Goal: Task Accomplishment & Management: Manage account settings

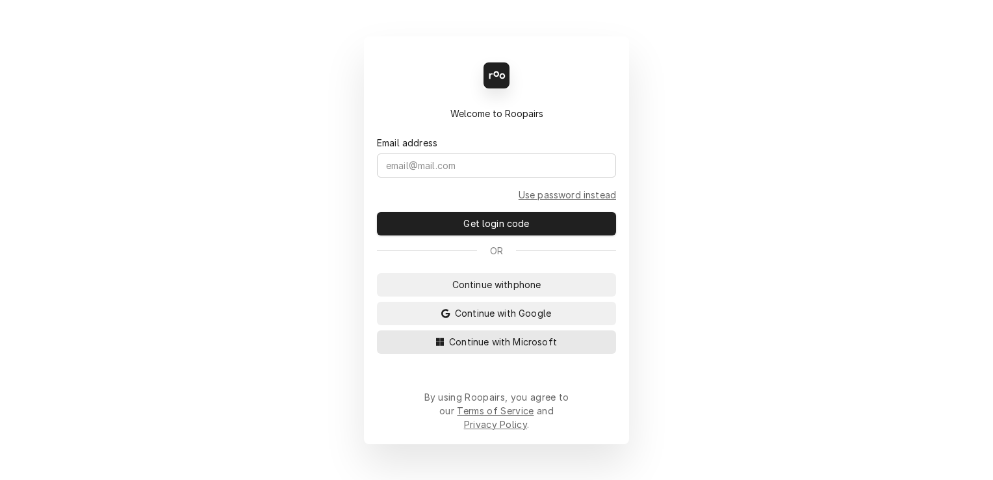
click at [520, 348] on span "Continue with Microsoft" at bounding box center [502, 342] width 113 height 14
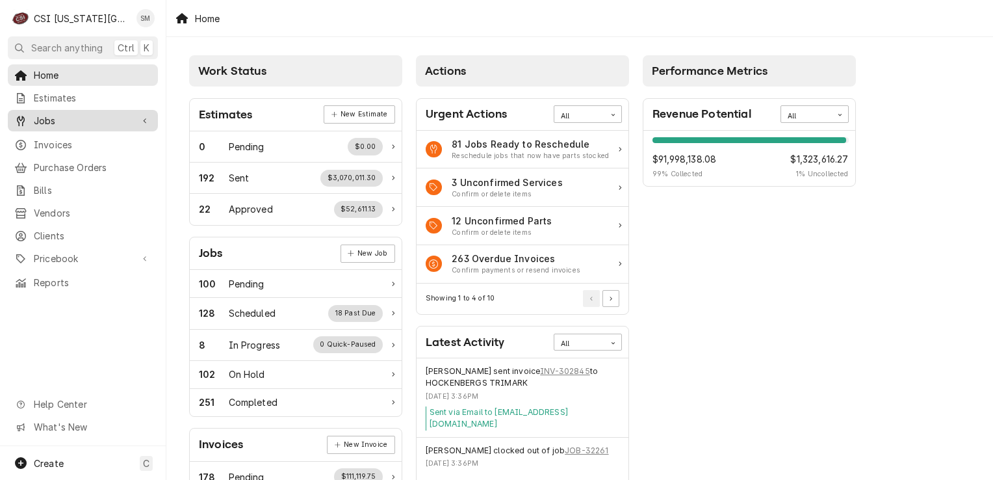
click at [85, 121] on span "Jobs" at bounding box center [83, 121] width 98 height 14
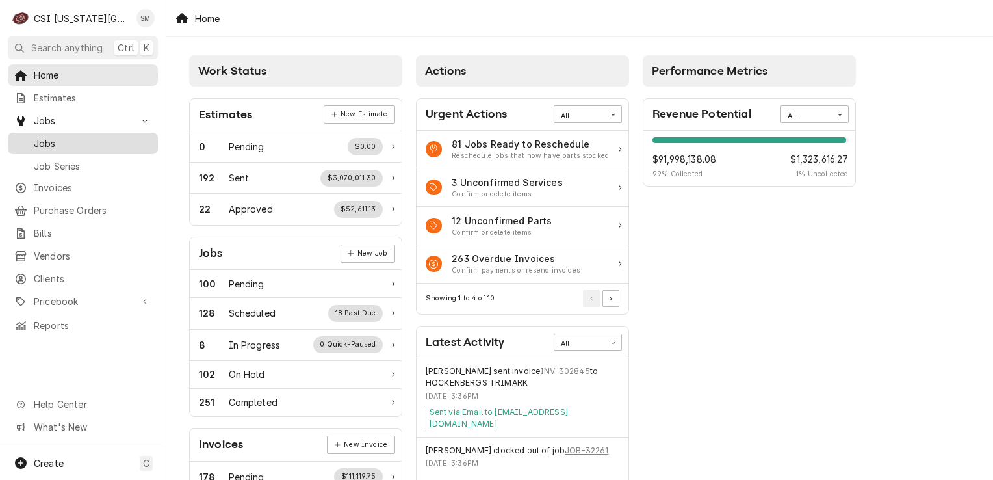
click at [79, 147] on link "Jobs" at bounding box center [83, 143] width 150 height 21
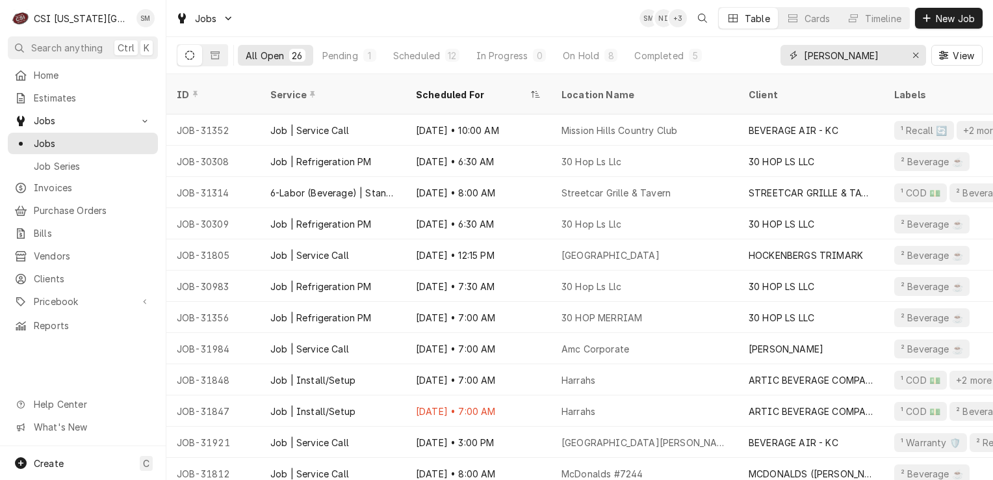
click at [842, 62] on input "bev" at bounding box center [852, 55] width 97 height 21
type input "b"
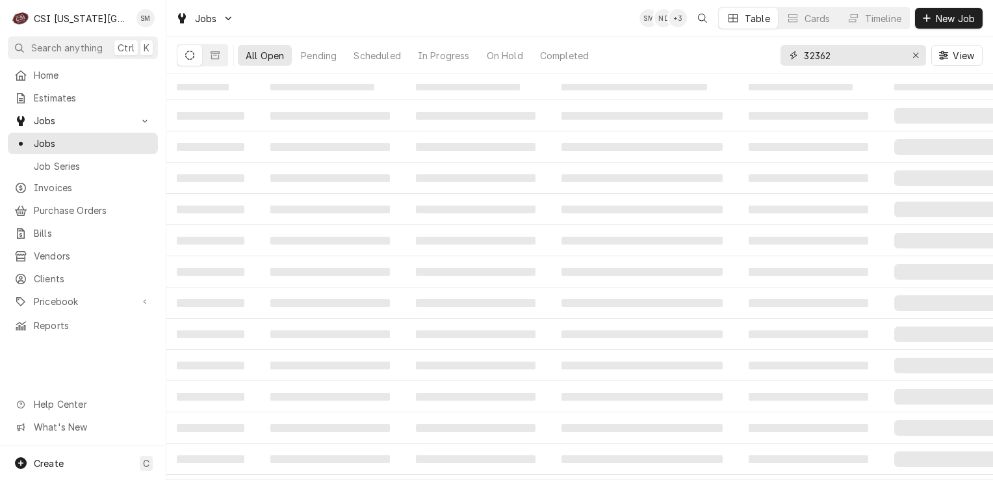
type input "32362"
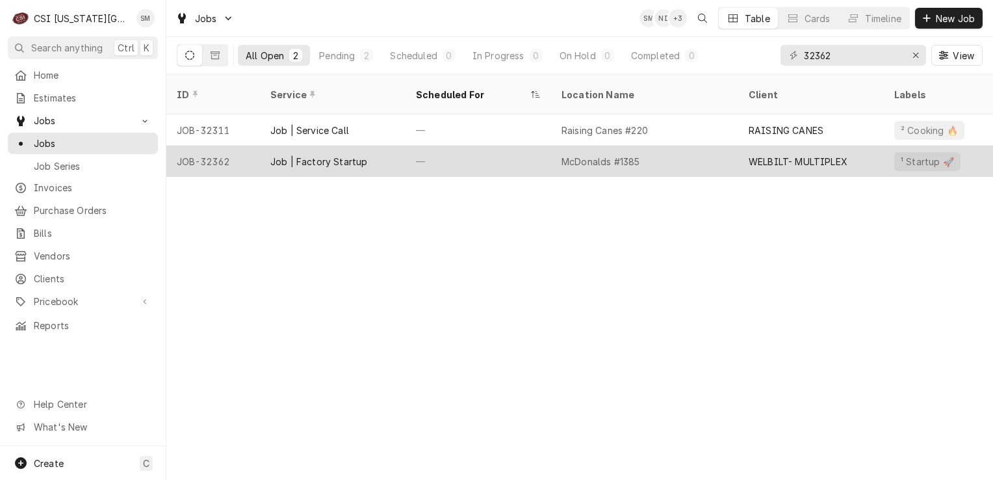
click at [593, 155] on div "McDonalds #1385" at bounding box center [600, 162] width 78 height 14
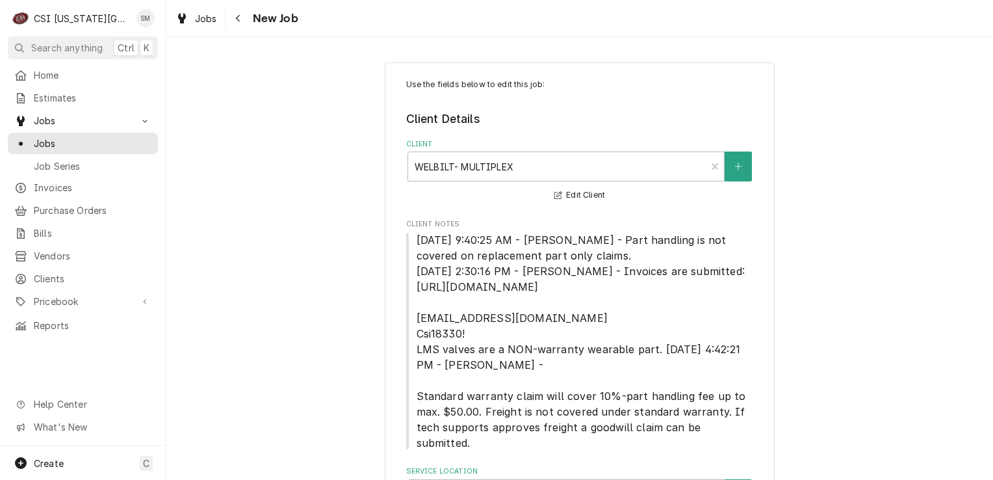
type textarea "x"
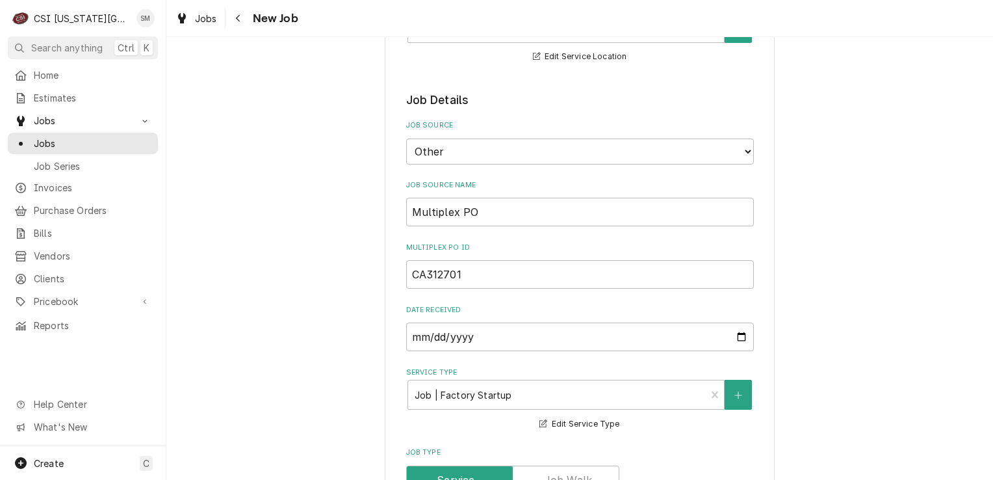
scroll to position [468, 0]
click at [57, 141] on span "Jobs" at bounding box center [93, 143] width 118 height 14
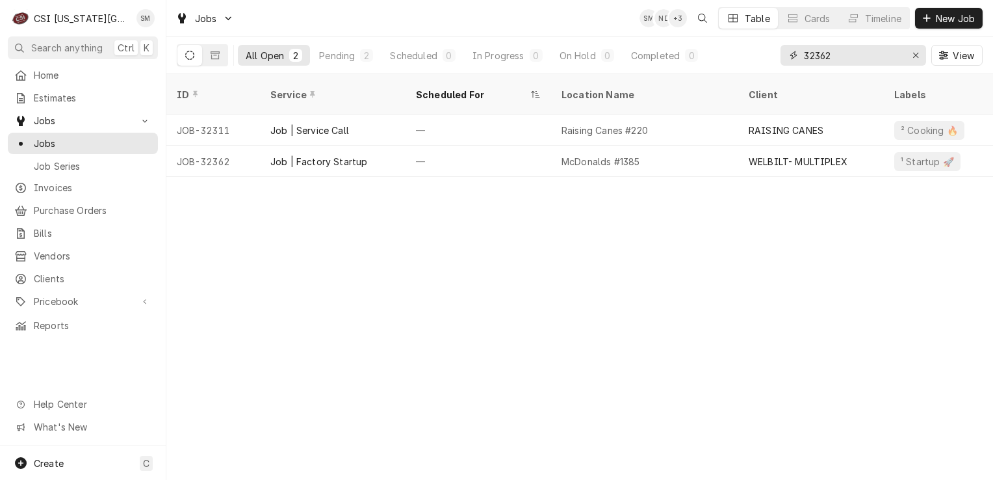
click at [845, 52] on input "32362" at bounding box center [852, 55] width 97 height 21
type input "3"
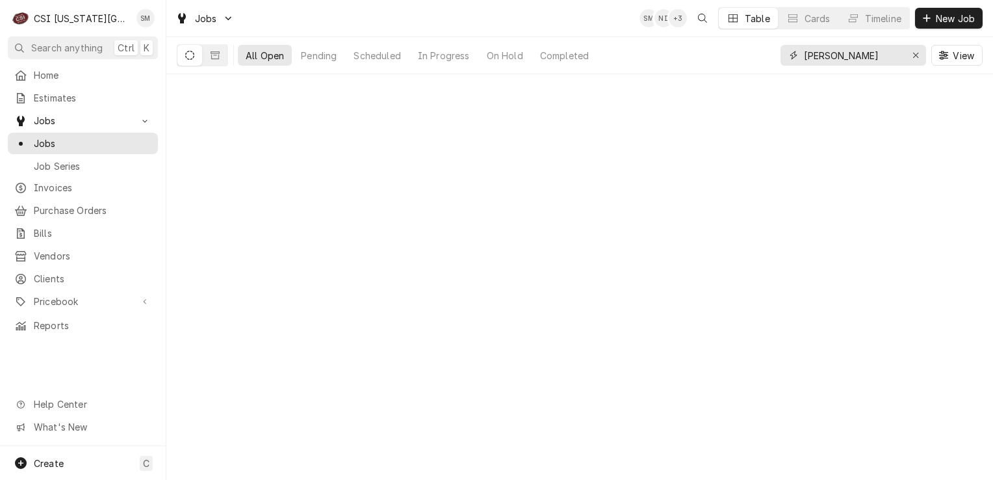
type input "bev"
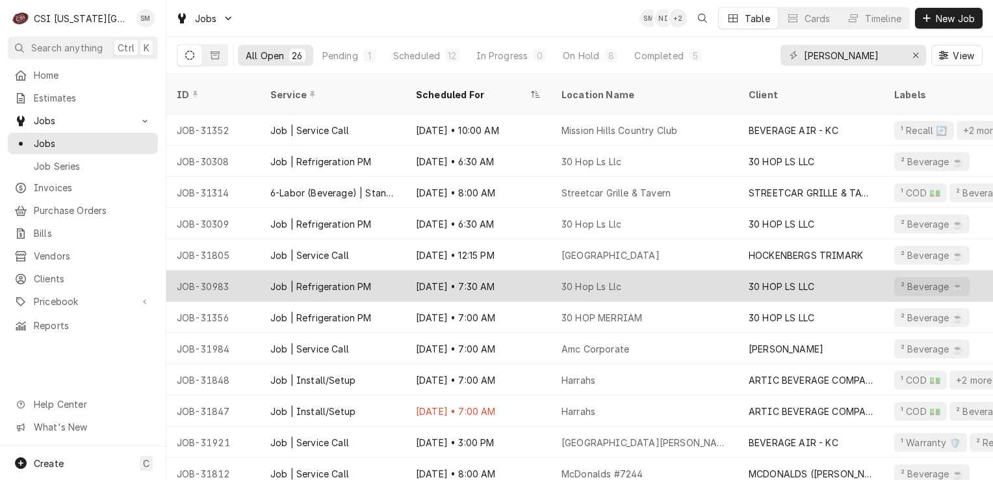
click at [448, 270] on div "Aug 13 • 7:30 AM" at bounding box center [478, 285] width 146 height 31
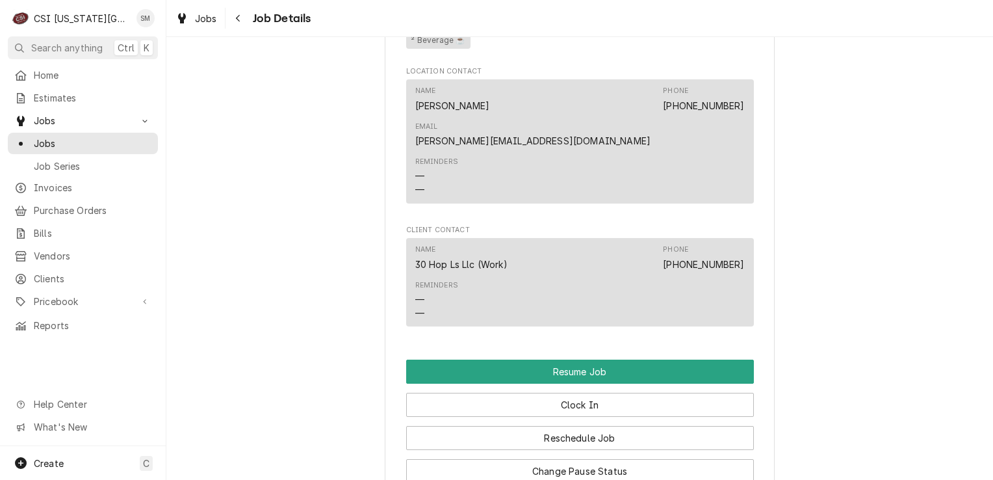
scroll to position [1308, 0]
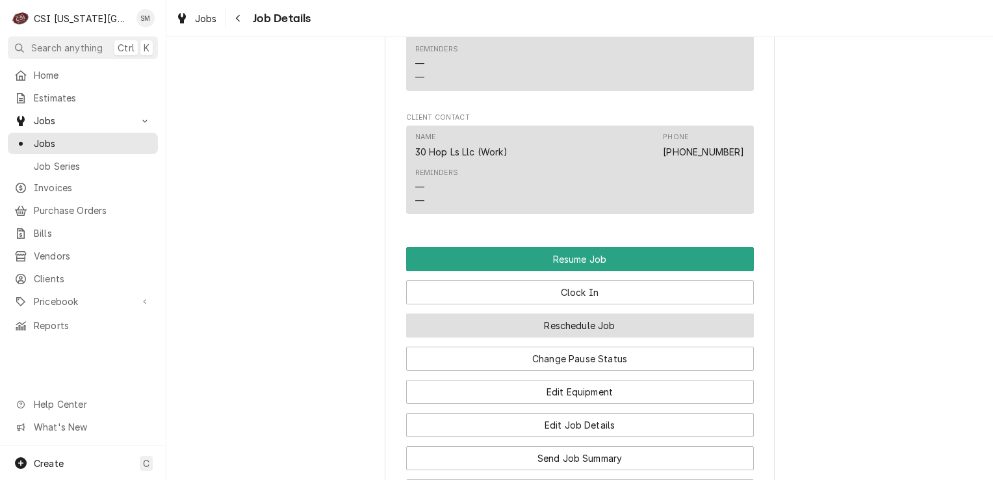
click at [582, 313] on button "Reschedule Job" at bounding box center [580, 325] width 348 height 24
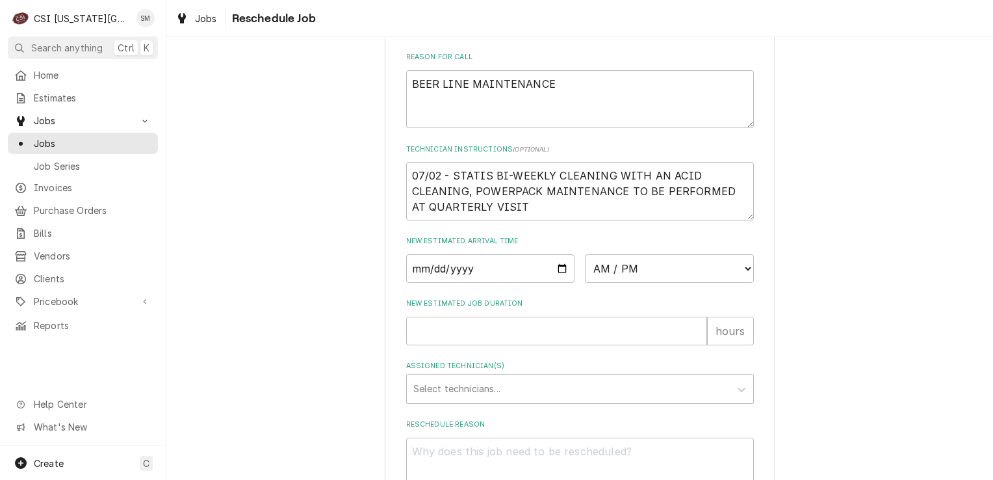
scroll to position [490, 0]
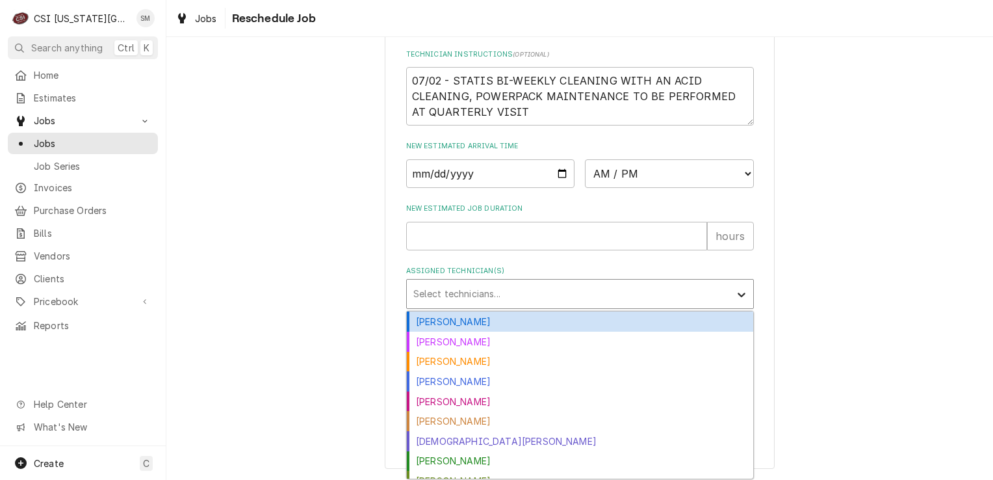
click at [735, 289] on icon "Assigned Technician(s)" at bounding box center [741, 294] width 13 height 13
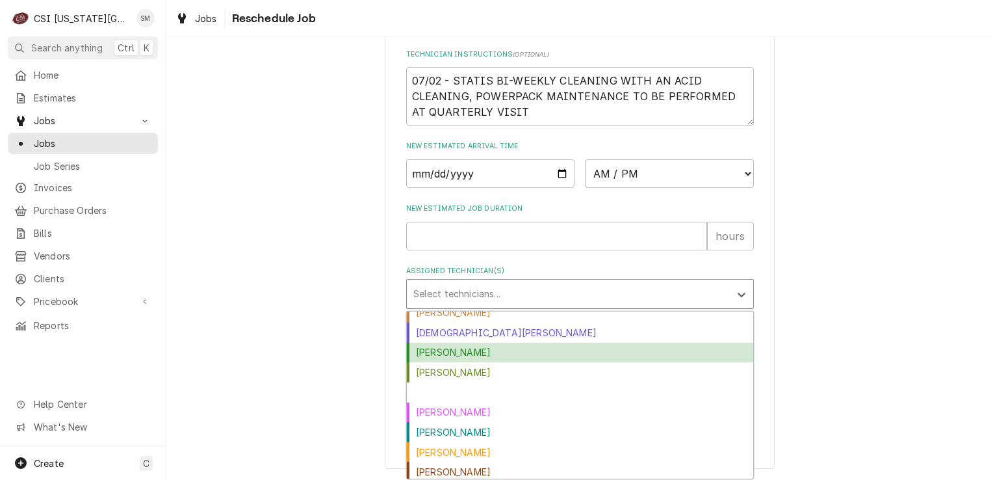
scroll to position [130, 0]
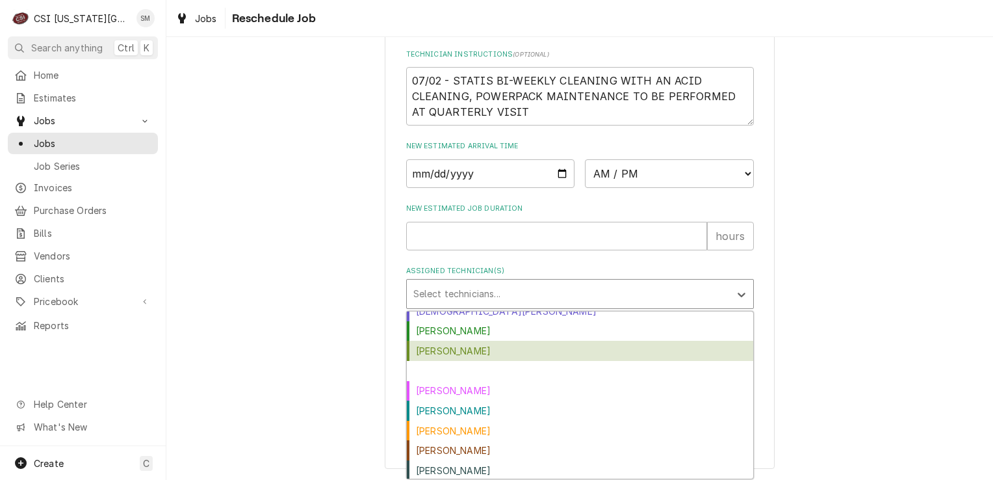
click at [487, 350] on div "Damon Cantu" at bounding box center [580, 351] width 346 height 20
type textarea "x"
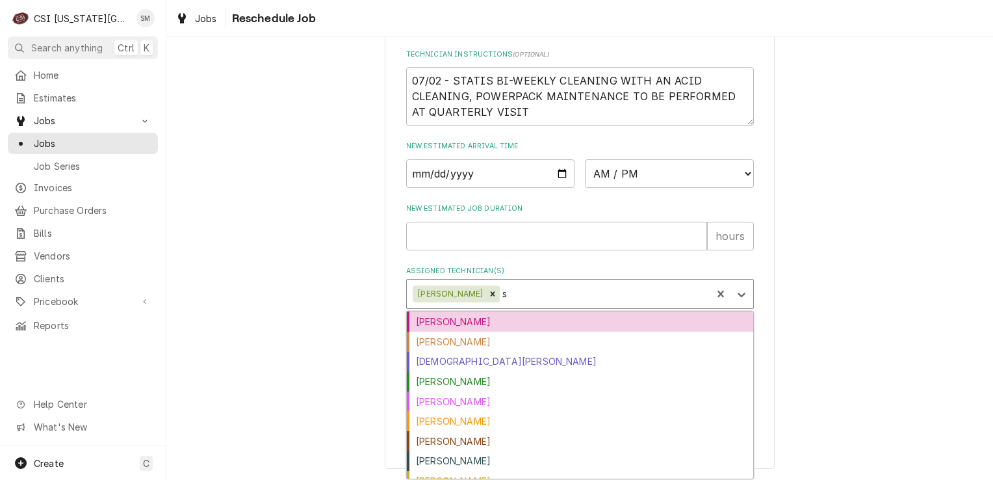
type input "se"
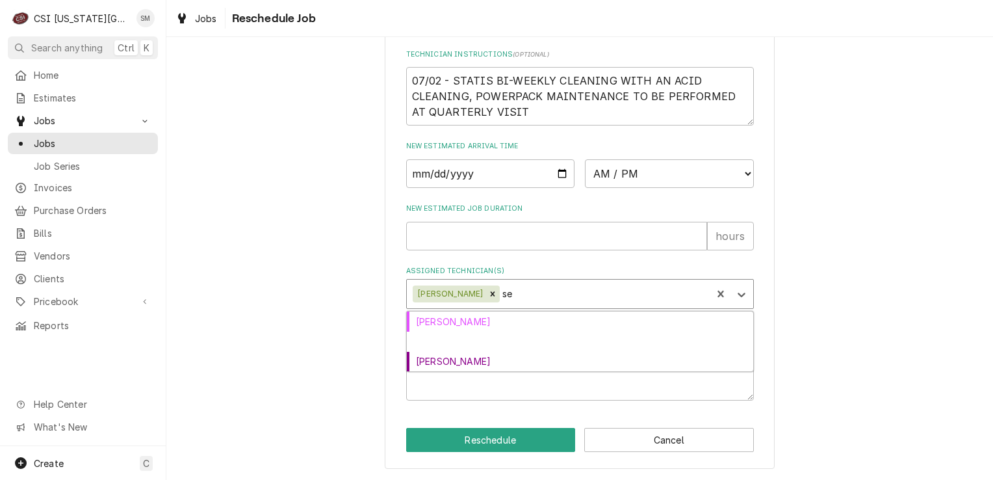
click at [455, 344] on div "Sean Mckelvey" at bounding box center [580, 341] width 346 height 20
type textarea "x"
click at [558, 172] on input "Date" at bounding box center [490, 173] width 169 height 29
type textarea "x"
type input "2025-08-27"
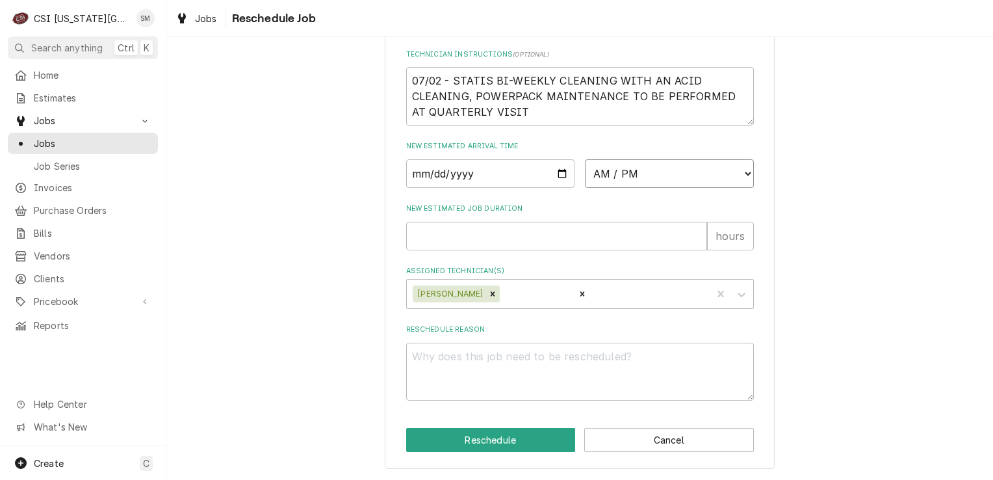
click at [740, 170] on select "AM / PM 6:00 AM 6:15 AM 6:30 AM 6:45 AM 7:00 AM 7:15 AM 7:30 AM 7:45 AM 8:00 AM…" at bounding box center [669, 173] width 169 height 29
select select "07:30:00"
click at [585, 159] on select "AM / PM 6:00 AM 6:15 AM 6:30 AM 6:45 AM 7:00 AM 7:15 AM 7:30 AM 7:45 AM 8:00 AM…" at bounding box center [669, 173] width 169 height 29
click at [491, 444] on button "Reschedule" at bounding box center [491, 440] width 170 height 24
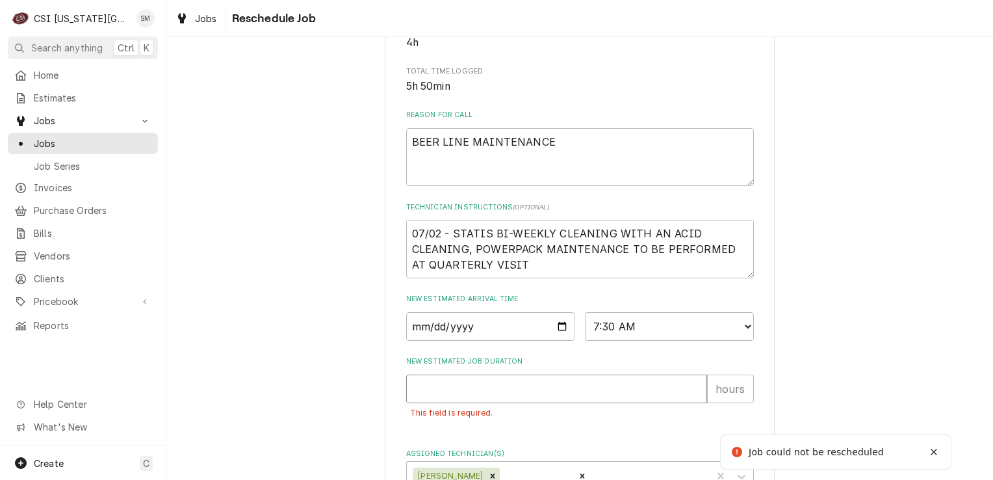
click at [518, 400] on input "New Estimated Job Duration" at bounding box center [556, 388] width 301 height 29
type textarea "x"
type input "2"
type textarea "x"
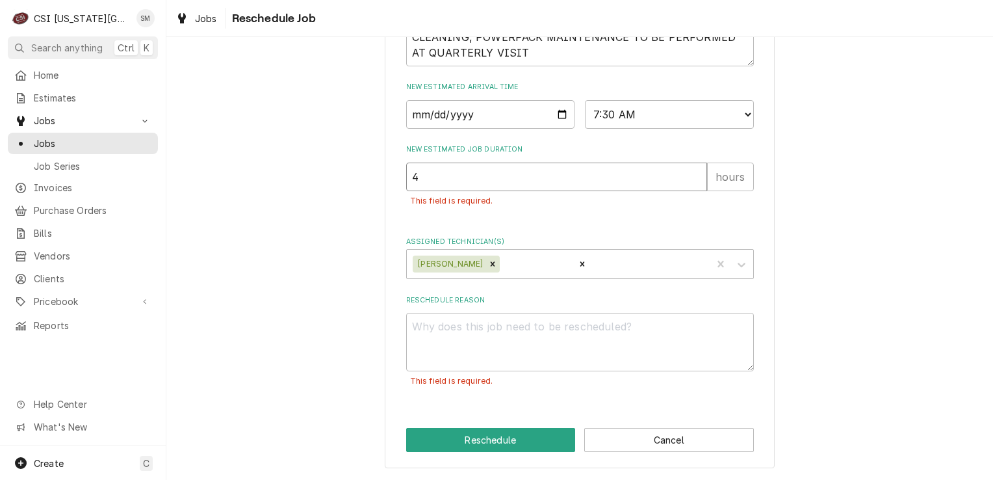
scroll to position [548, 0]
type input "4"
click at [425, 344] on textarea "Reschedule Reason" at bounding box center [580, 342] width 348 height 58
type textarea "x"
type textarea "f"
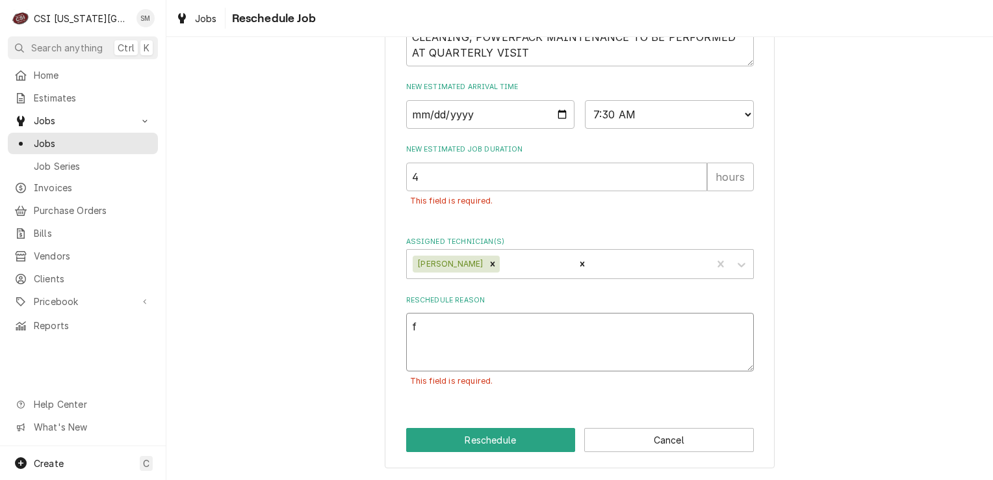
type textarea "x"
type textarea "fi"
type textarea "x"
type textarea "fin"
type textarea "x"
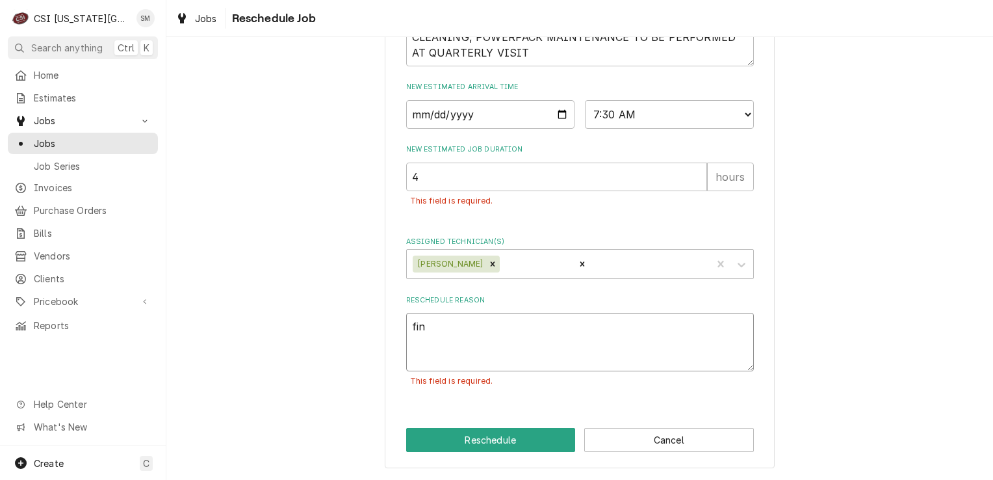
type textarea "fini"
type textarea "x"
type textarea "finif"
type textarea "x"
type textarea "fini"
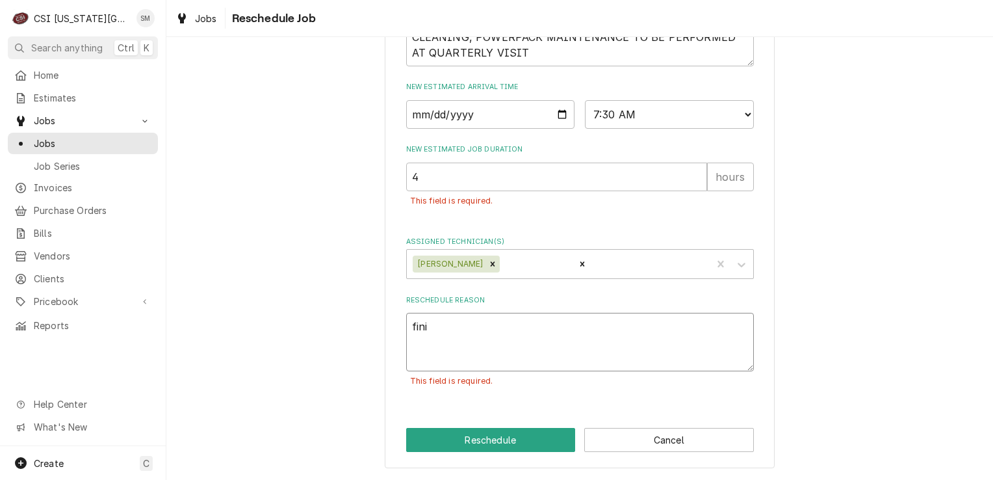
type textarea "x"
type textarea "finis"
type textarea "x"
type textarea "finish"
type textarea "x"
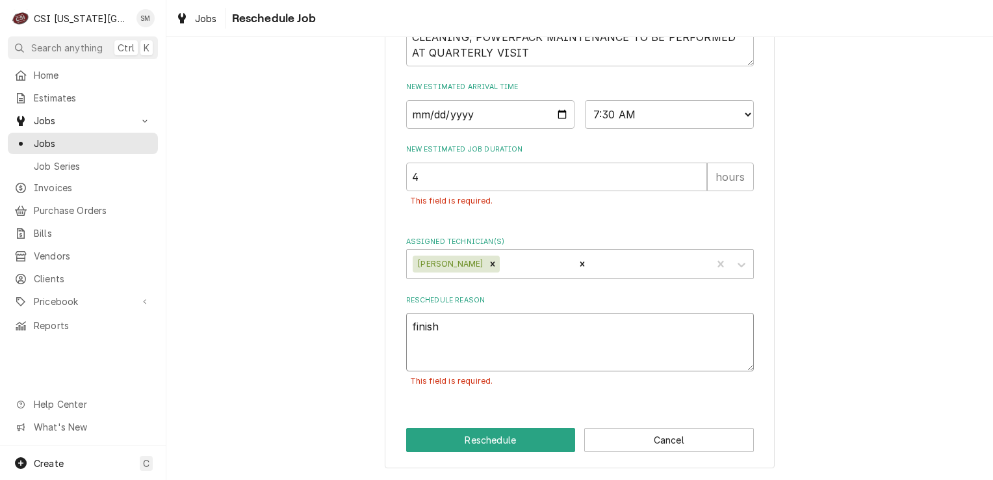
type textarea "finish"
type textarea "x"
type textarea "finish i"
type textarea "x"
type textarea "finish in"
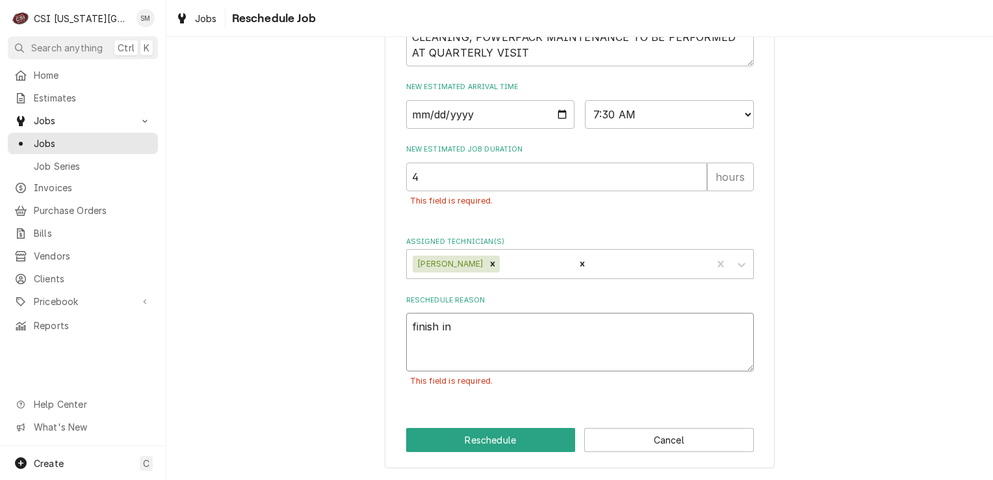
type textarea "x"
type textarea "finish ins"
type textarea "x"
type textarea "finish inst"
type textarea "x"
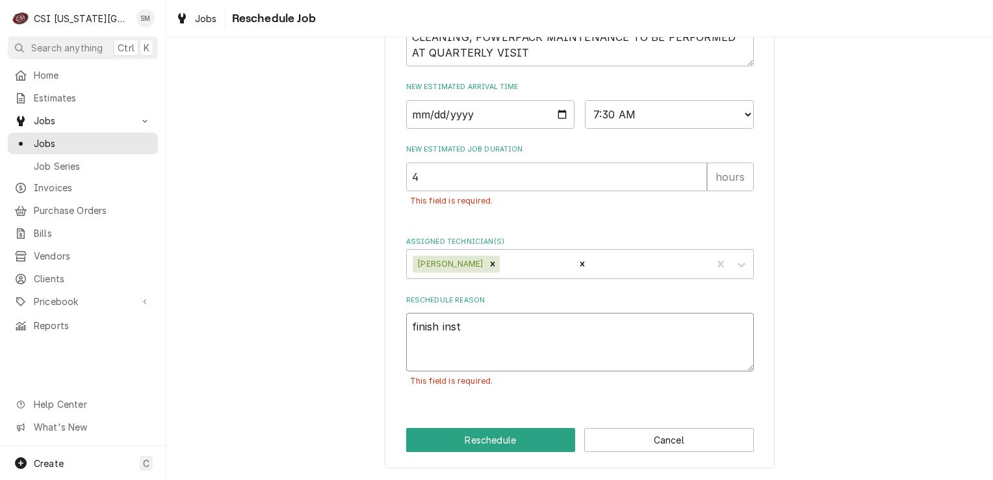
type textarea "finish insta"
type textarea "x"
type textarea "finish instal"
type textarea "x"
type textarea "finish install"
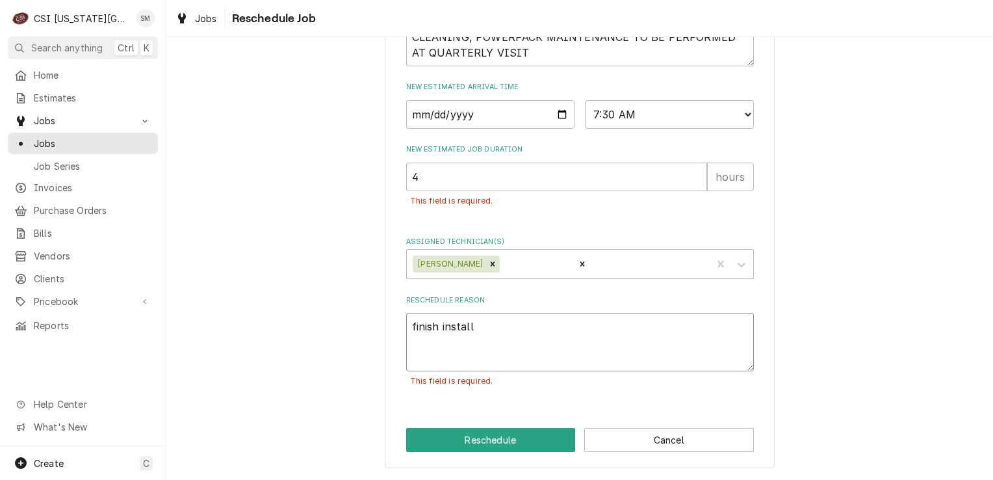
type textarea "x"
type textarea "finish instal"
type textarea "x"
type textarea "finish insta"
type textarea "x"
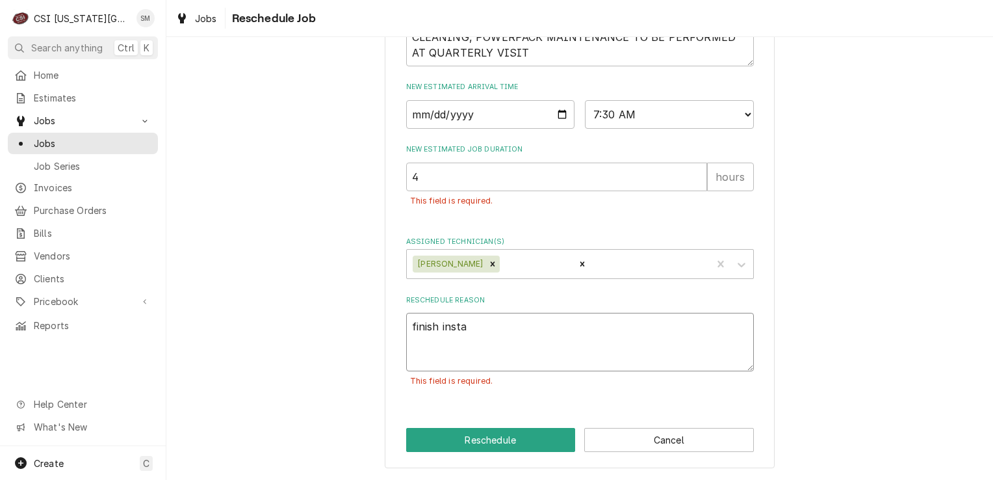
type textarea "finish inst"
type textarea "x"
type textarea "finish ins"
type textarea "x"
type textarea "finish in"
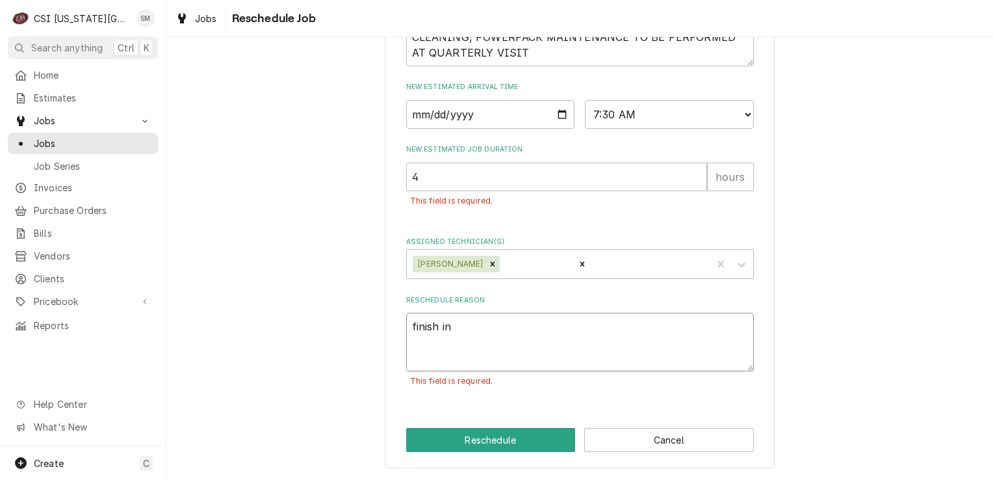
type textarea "x"
type textarea "finish i"
type textarea "x"
type textarea "finish"
type textarea "x"
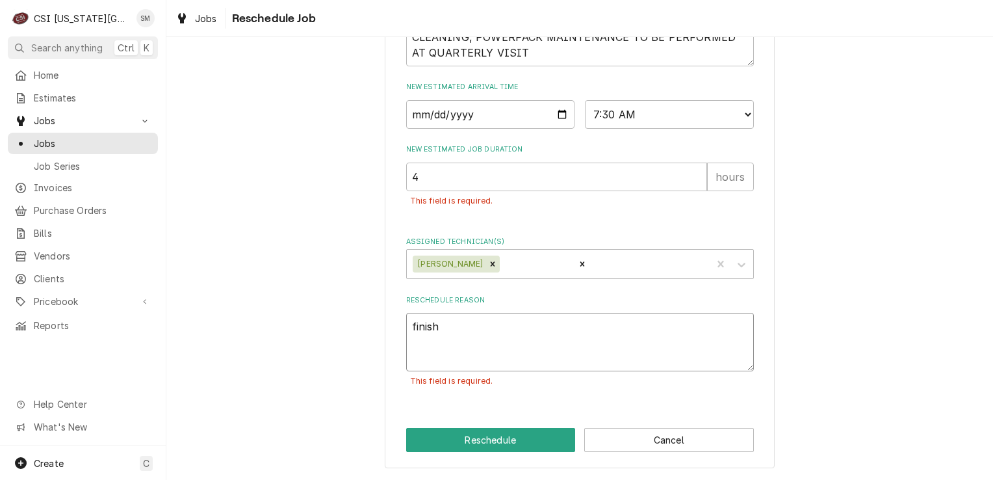
type textarea "finish f"
type textarea "x"
type textarea "finish fr"
type textarea "x"
type textarea "finish fro"
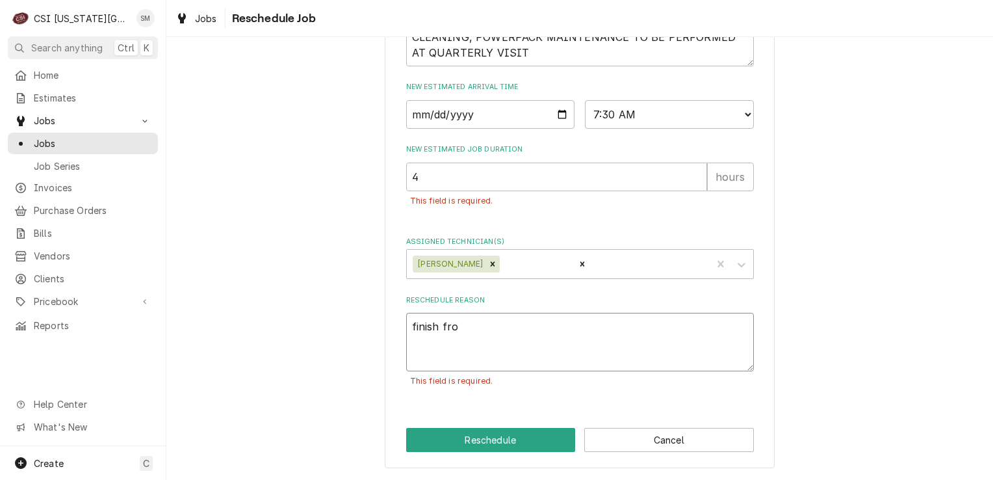
type textarea "x"
type textarea "finish from"
type textarea "x"
type textarea "finish from"
type textarea "x"
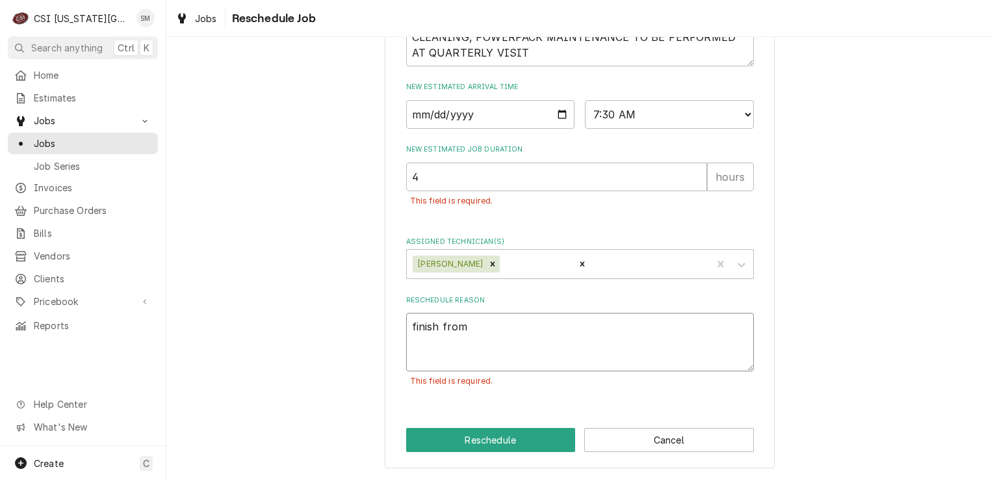
type textarea "finish from l"
type textarea "x"
type textarea "finish from la"
type textarea "x"
type textarea "finish from las"
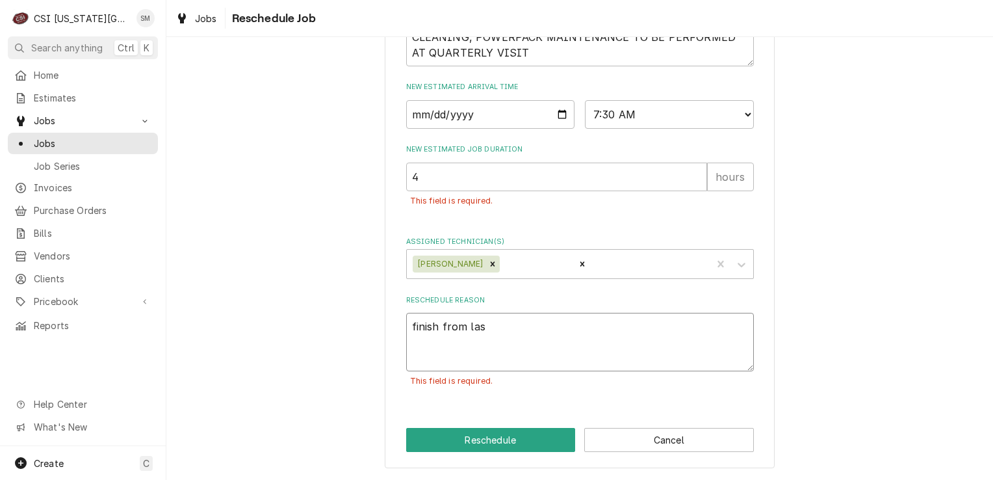
type textarea "x"
type textarea "finish from last"
type textarea "x"
type textarea "finish from last"
type textarea "x"
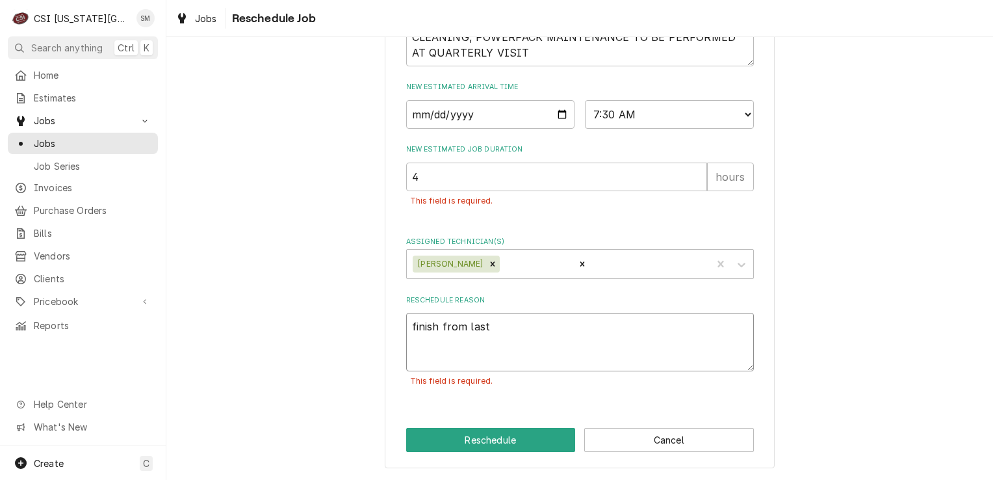
type textarea "finish from last s"
type textarea "x"
type textarea "finish from last se"
type textarea "x"
type textarea "finish from last ses"
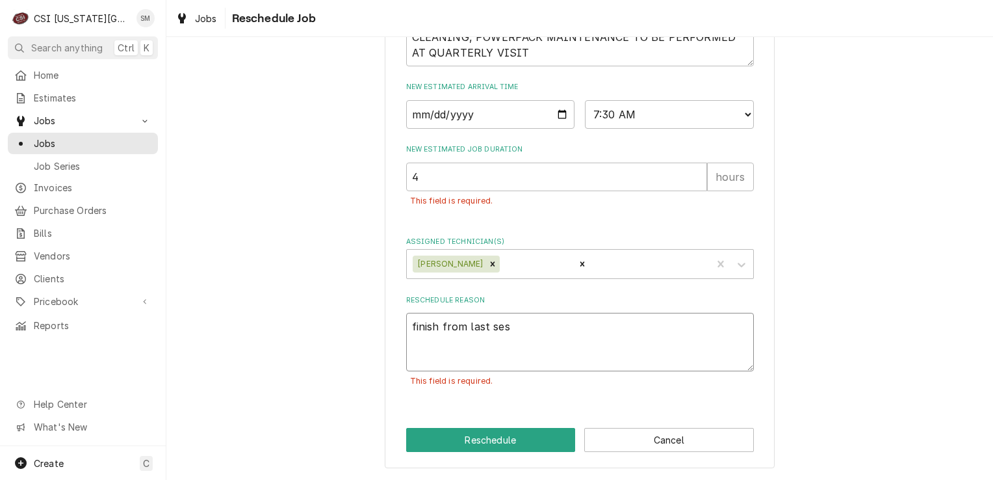
type textarea "x"
type textarea "finish from last sess"
type textarea "x"
type textarea "finish from last sessi"
type textarea "x"
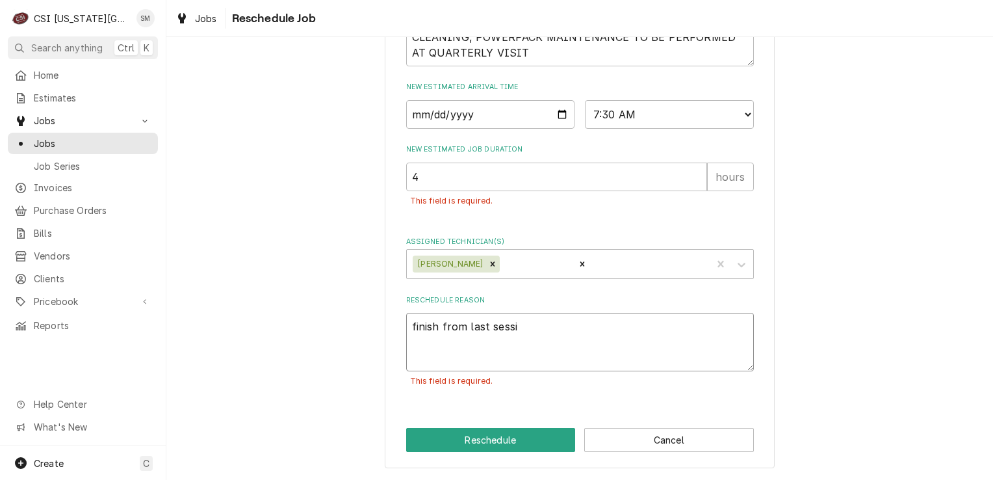
type textarea "finish from last sessio"
type textarea "x"
type textarea "finish from last session"
click at [504, 439] on button "Reschedule" at bounding box center [491, 440] width 170 height 24
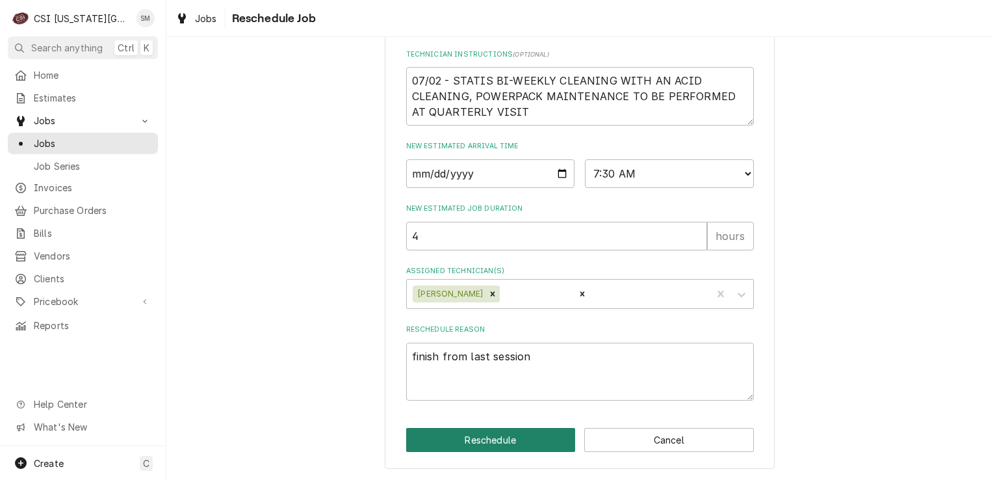
scroll to position [490, 0]
type textarea "x"
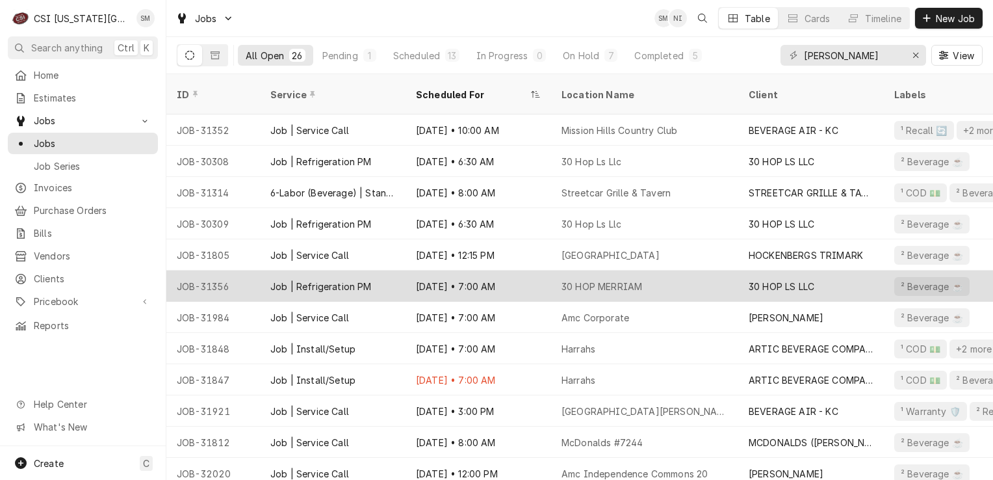
click at [620, 279] on div "30 HOP MERRIAM" at bounding box center [601, 286] width 81 height 14
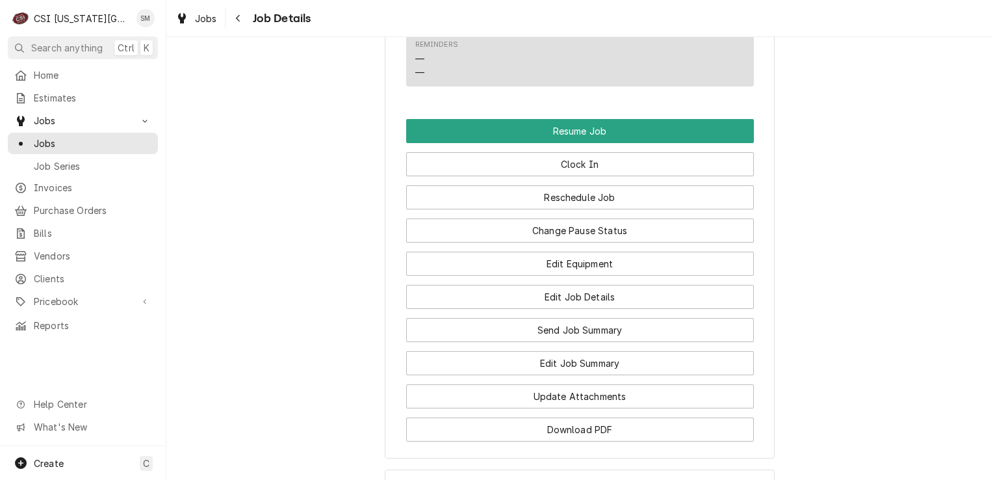
scroll to position [1256, 0]
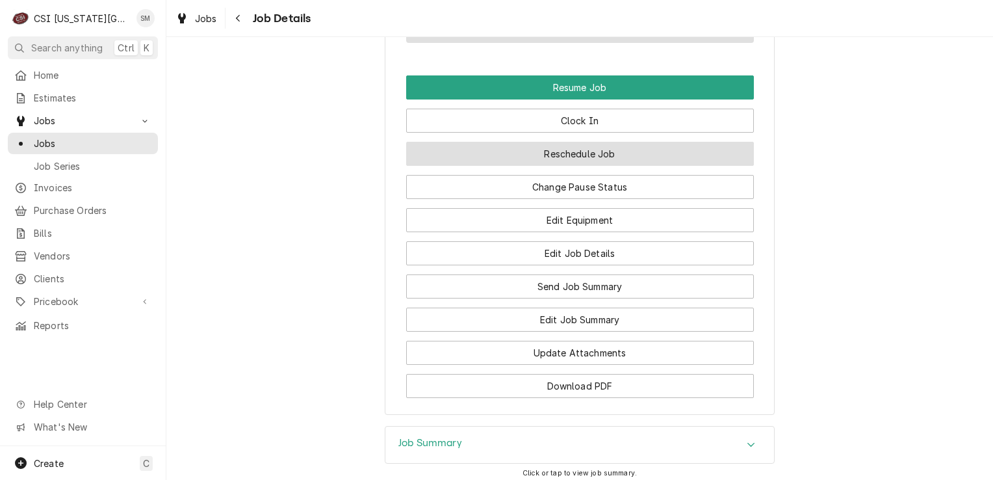
click at [626, 157] on button "Reschedule Job" at bounding box center [580, 154] width 348 height 24
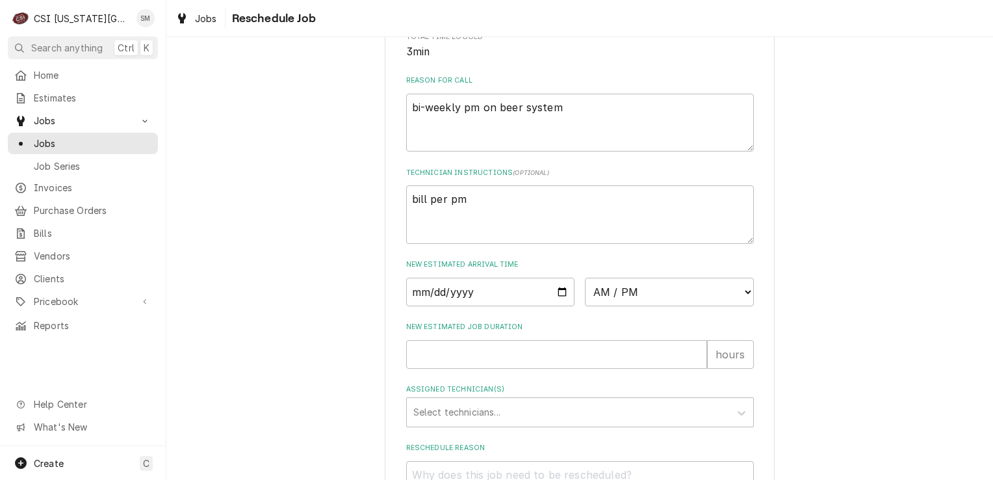
scroll to position [390, 0]
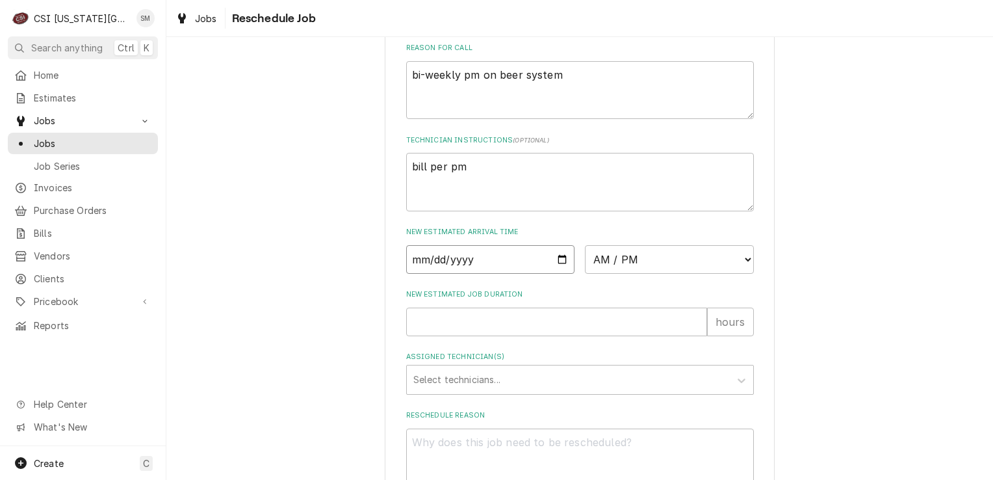
click at [558, 274] on input "Date" at bounding box center [490, 259] width 169 height 29
type input "2025-08-28"
type textarea "x"
click at [664, 274] on select "AM / PM 6:00 AM 6:15 AM 6:30 AM 6:45 AM 7:00 AM 7:15 AM 7:30 AM 7:45 AM 8:00 AM…" at bounding box center [669, 259] width 169 height 29
select select "07:30:00"
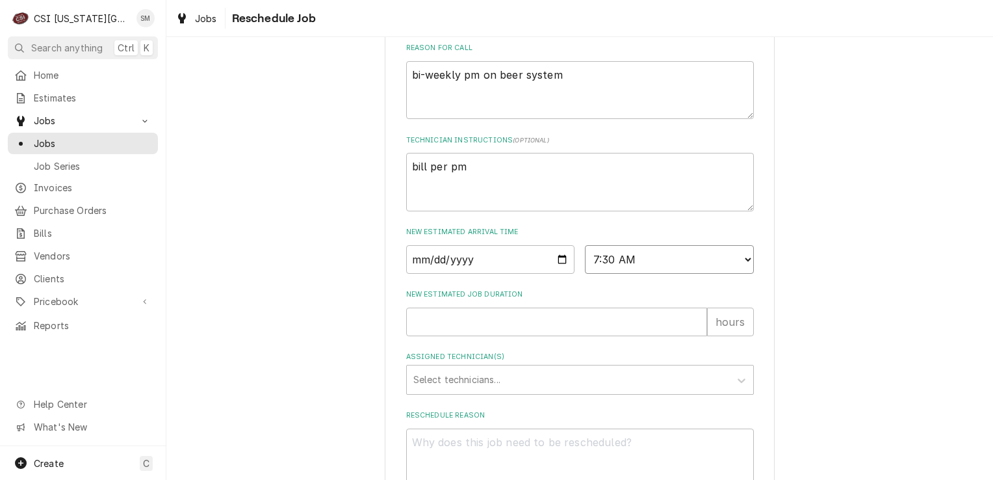
click at [585, 260] on select "AM / PM 6:00 AM 6:15 AM 6:30 AM 6:45 AM 7:00 AM 7:15 AM 7:30 AM 7:45 AM 8:00 AM…" at bounding box center [669, 259] width 169 height 29
click at [521, 336] on input "New Estimated Job Duration" at bounding box center [556, 321] width 301 height 29
type textarea "x"
type input "4"
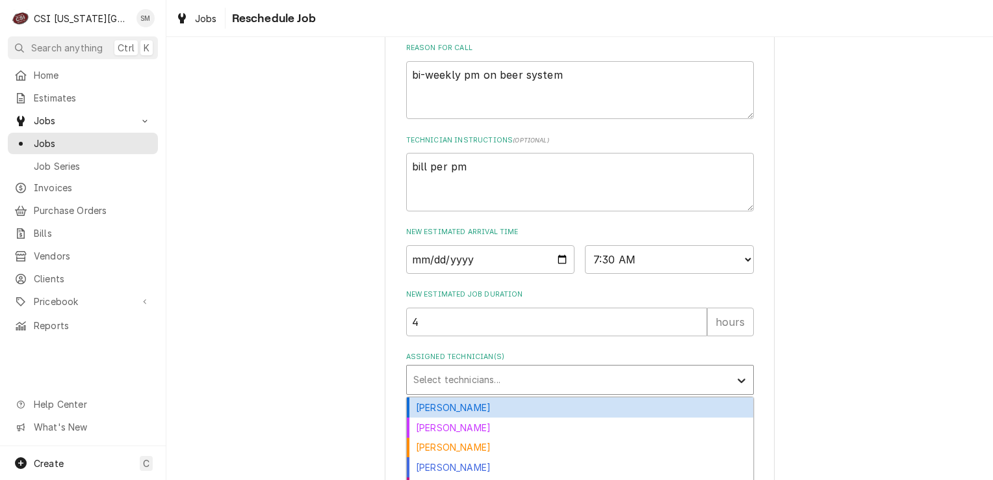
click at [735, 387] on icon "Assigned Technician(s)" at bounding box center [741, 380] width 13 height 13
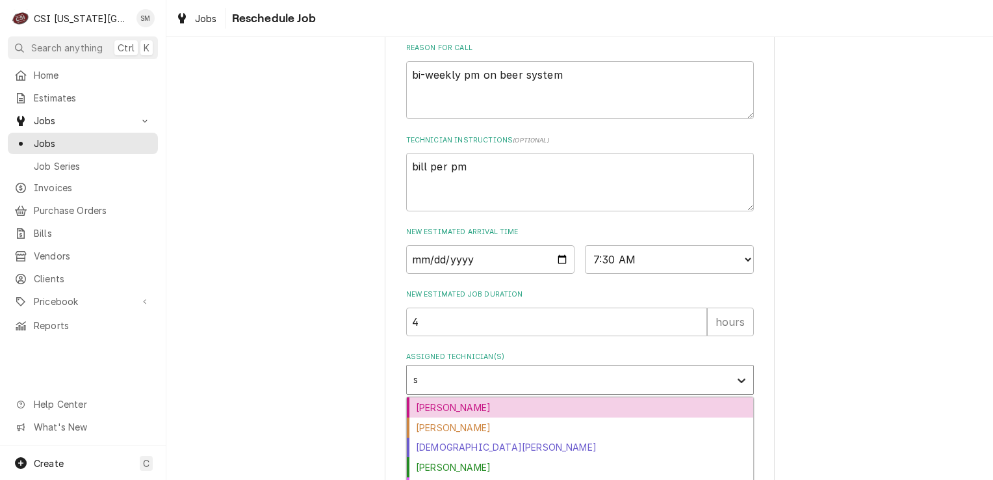
type input "se"
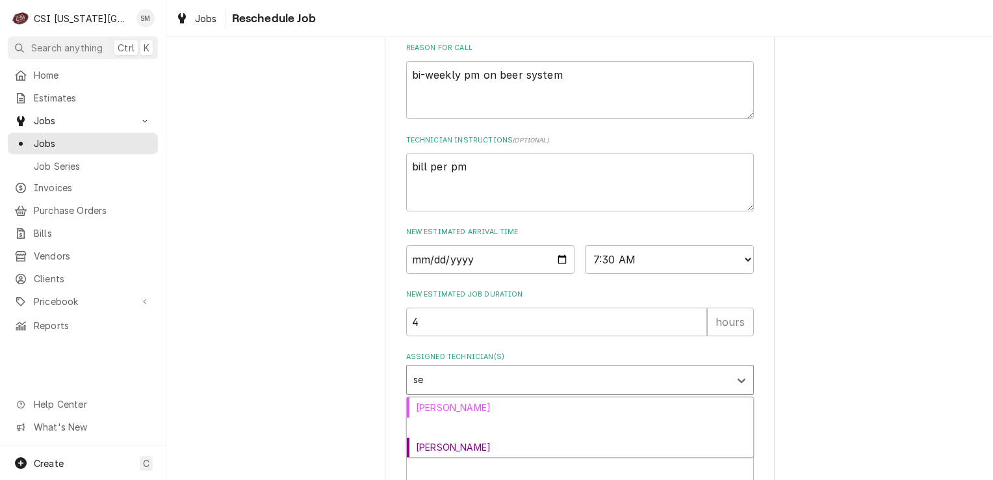
click at [502, 437] on div "[PERSON_NAME]" at bounding box center [580, 427] width 346 height 20
type textarea "x"
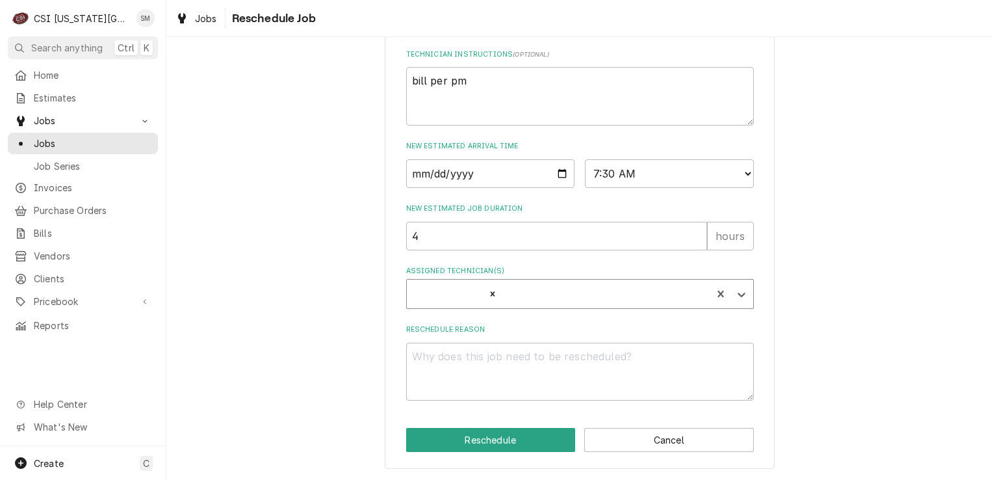
scroll to position [490, 0]
click at [467, 375] on textarea "Reschedule Reason" at bounding box center [580, 371] width 348 height 58
type textarea "x"
type textarea "e"
type textarea "x"
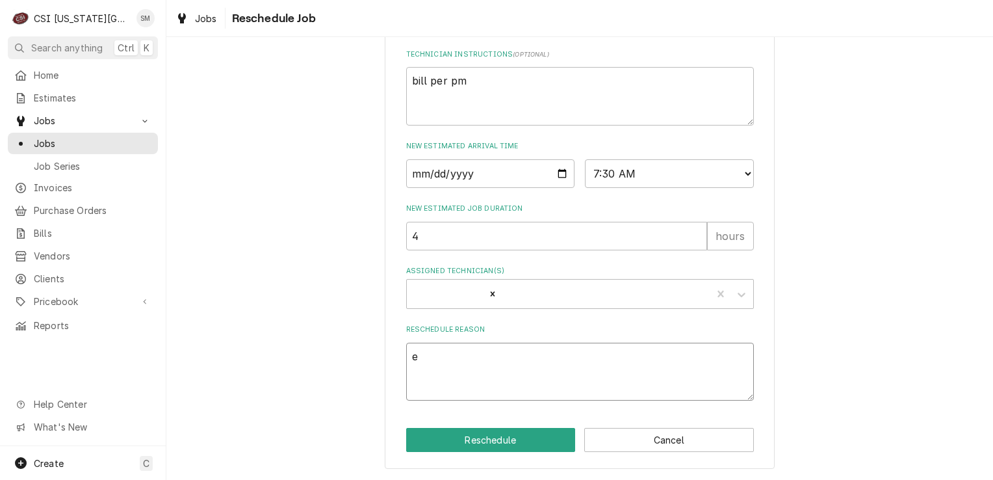
type textarea "eq"
type textarea "x"
type textarea "equ"
type textarea "x"
type textarea "equi"
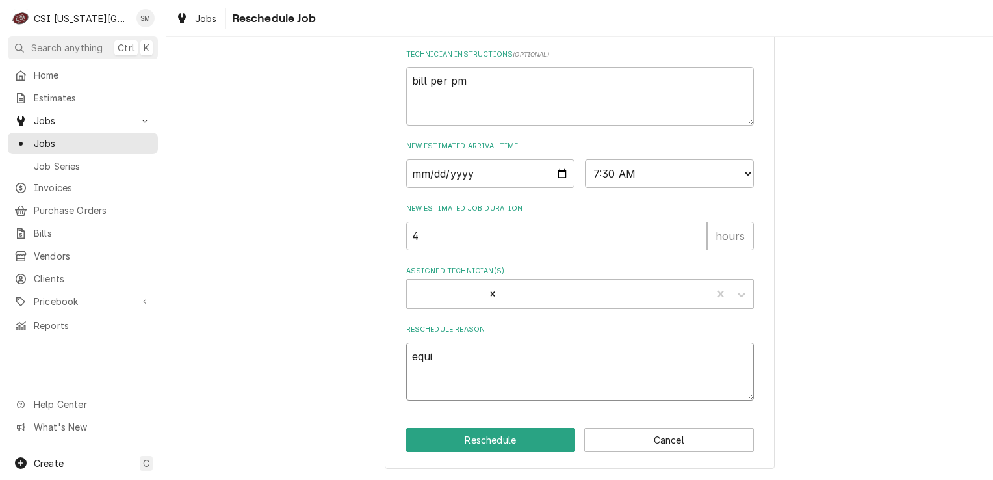
type textarea "x"
type textarea "equip"
type textarea "x"
type textarea "equipm"
type textarea "x"
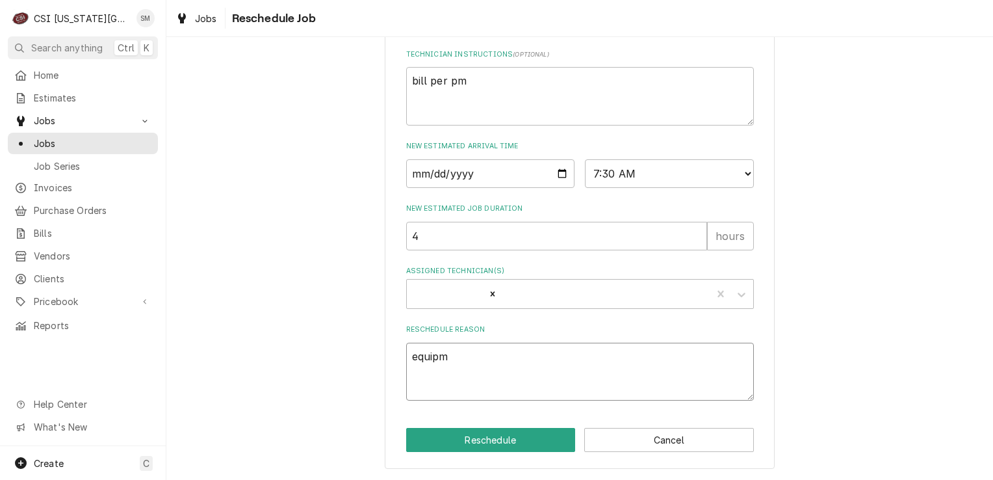
type textarea "equipme"
type textarea "x"
type textarea "equipmen"
type textarea "x"
type textarea "equipment"
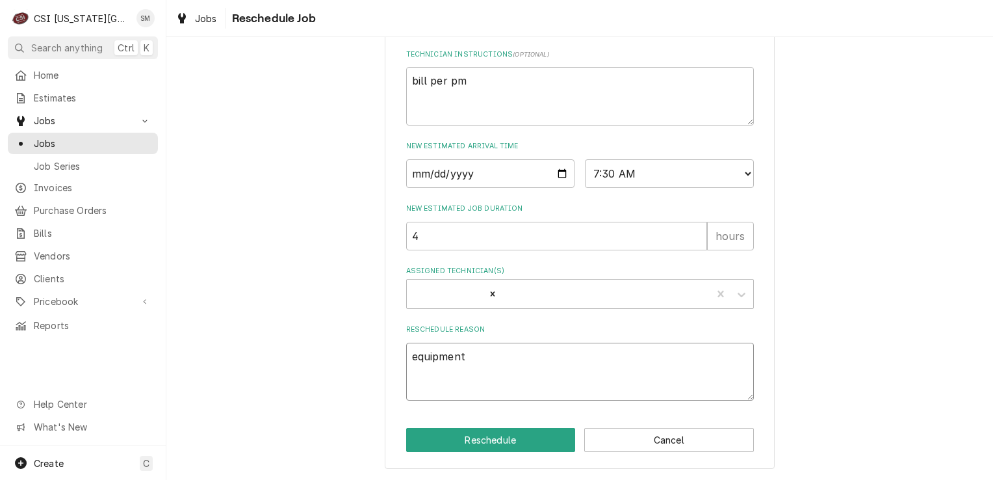
type textarea "x"
type textarea "equipment"
type textarea "x"
type textarea "equipment s"
type textarea "x"
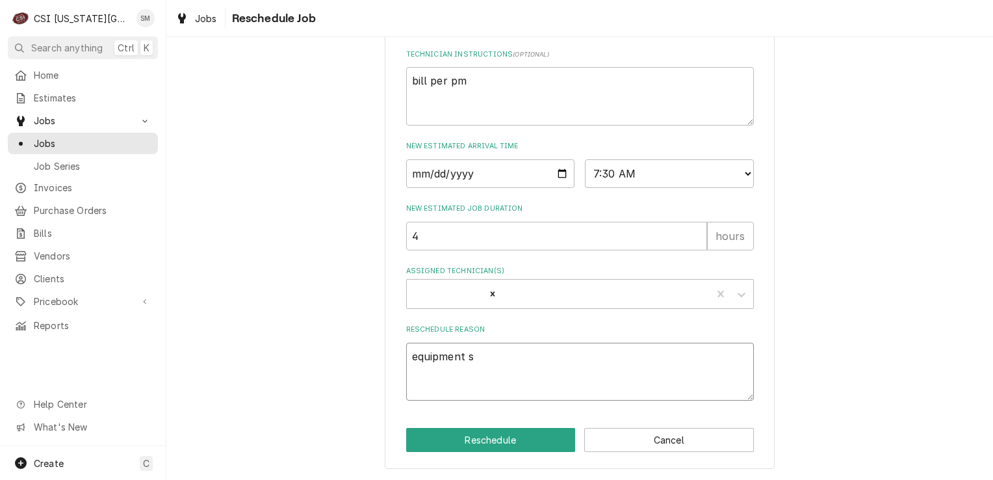
type textarea "equipment sh"
type textarea "x"
type textarea "equipment sho"
type textarea "x"
type textarea "equipment shou"
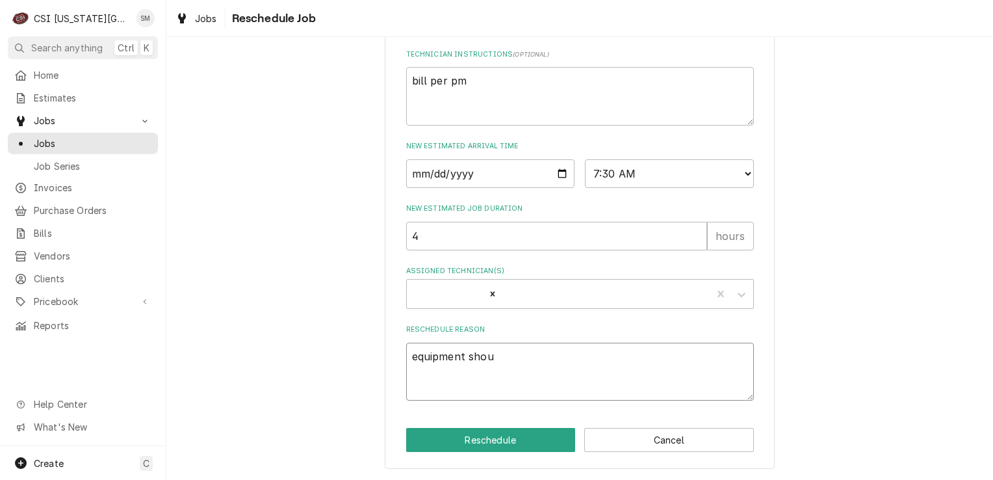
type textarea "x"
type textarea "equipment shoul"
type textarea "x"
type textarea "equipment should"
type textarea "x"
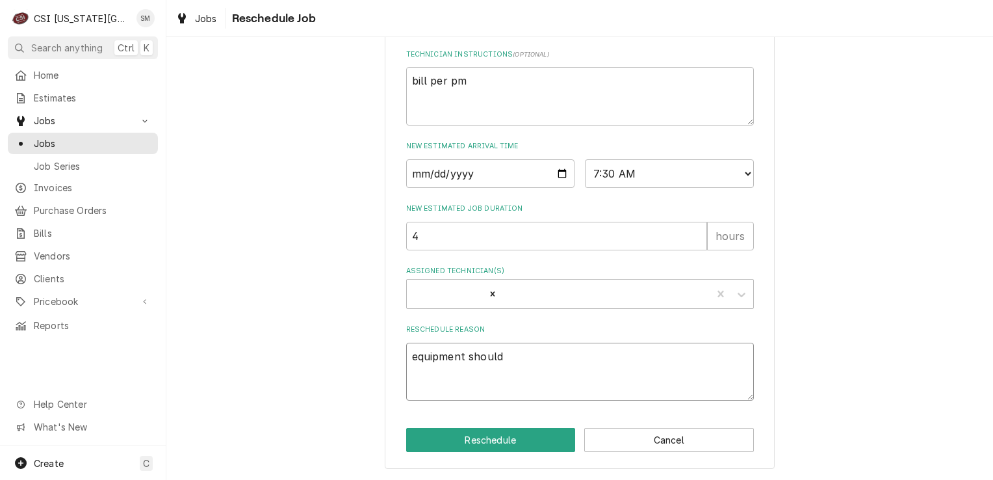
type textarea "equipment should"
type textarea "x"
type textarea "equipment should b"
type textarea "x"
type textarea "equipment should be"
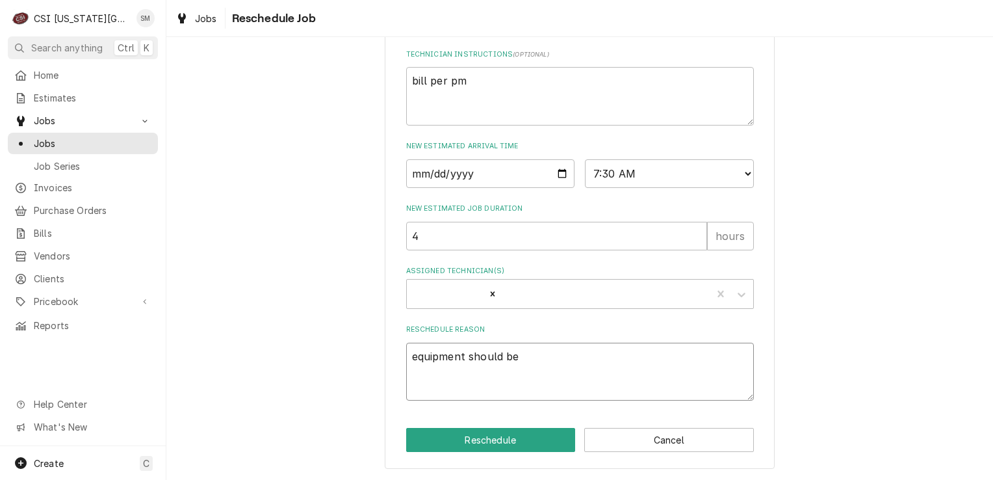
type textarea "x"
type textarea "equipment should be"
type textarea "x"
type textarea "equipment should be i"
type textarea "x"
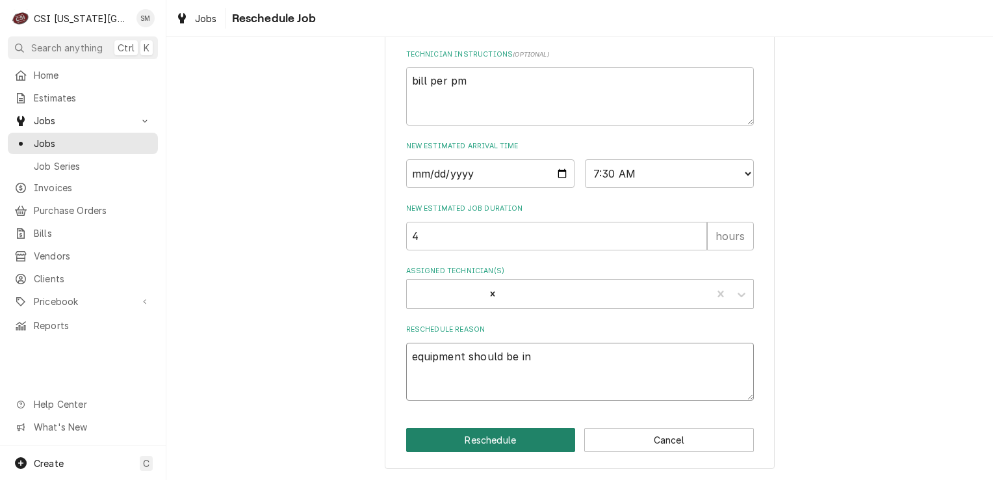
type textarea "equipment should be in"
click at [504, 443] on button "Reschedule" at bounding box center [491, 440] width 170 height 24
type textarea "x"
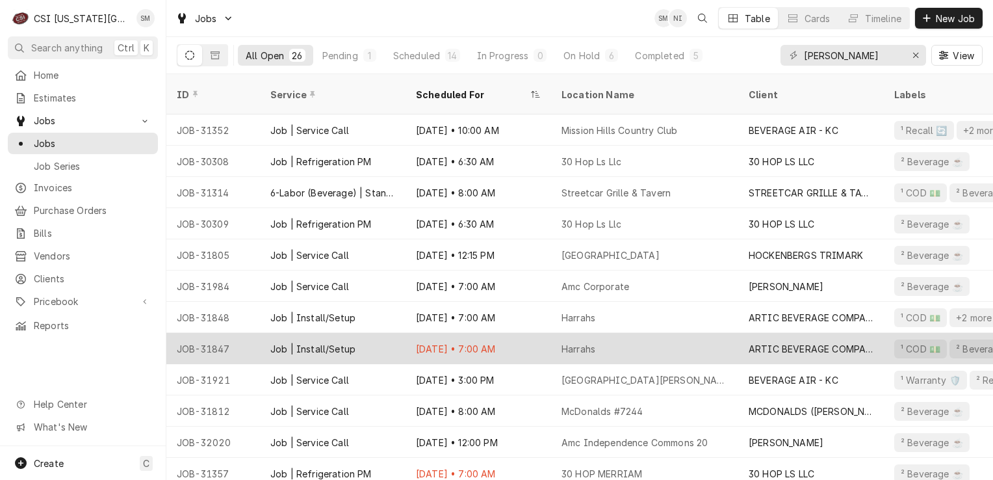
click at [552, 334] on div "Harrahs" at bounding box center [644, 348] width 187 height 31
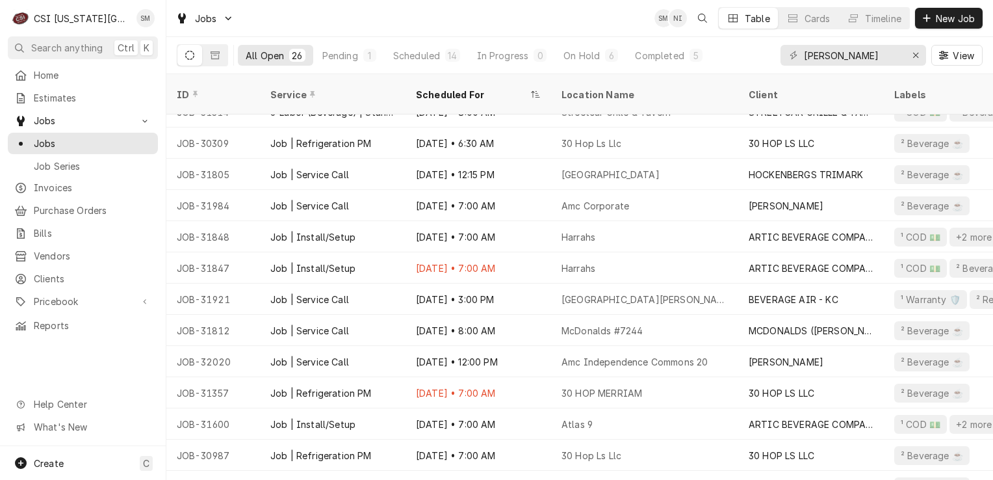
scroll to position [130, 0]
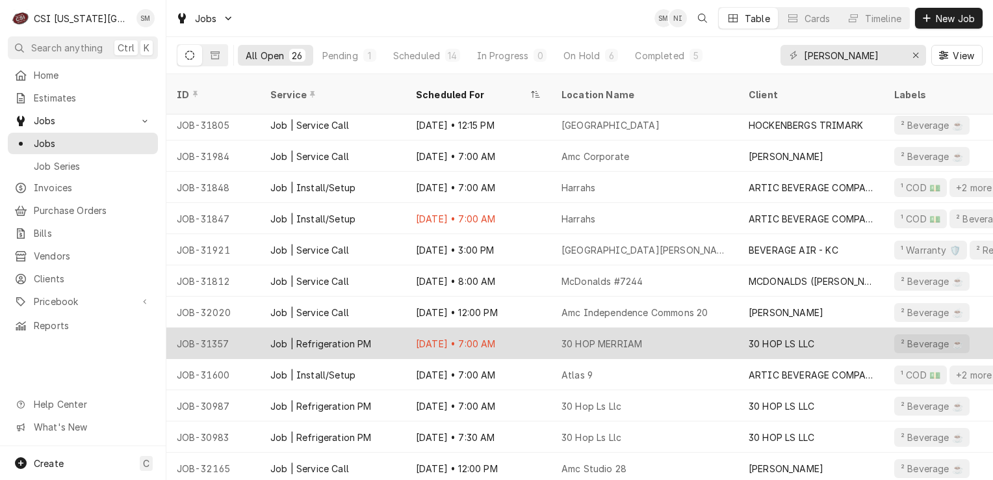
click at [486, 328] on div "[DATE] • 7:00 AM" at bounding box center [478, 343] width 146 height 31
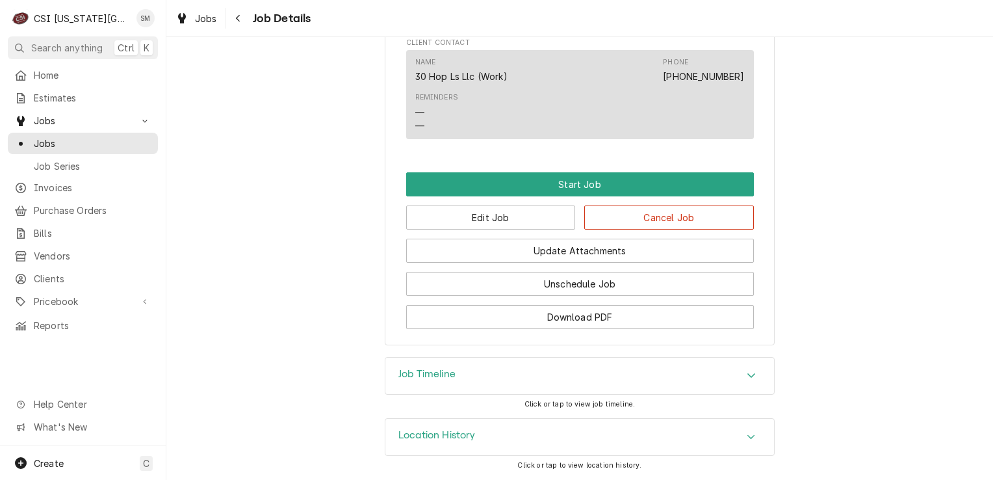
scroll to position [994, 0]
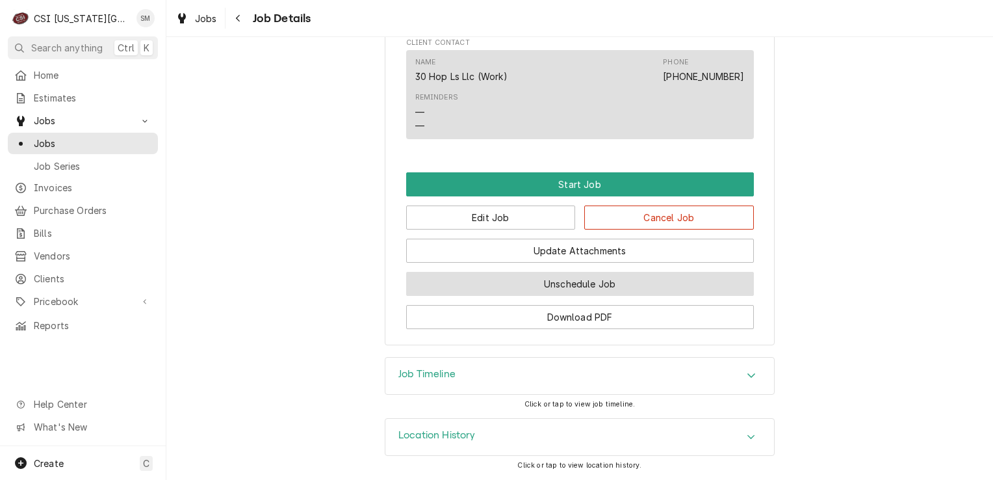
click at [569, 283] on button "Unschedule Job" at bounding box center [580, 284] width 348 height 24
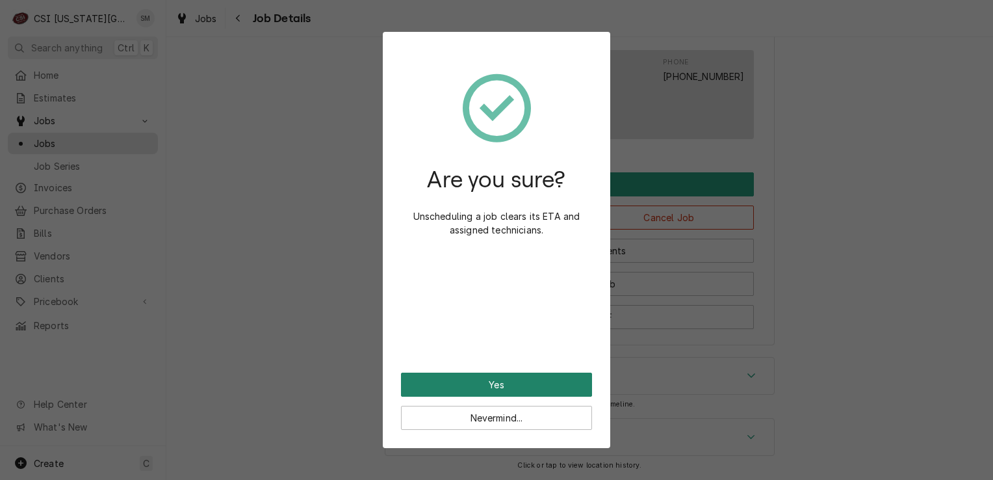
click at [525, 385] on button "Yes" at bounding box center [496, 384] width 191 height 24
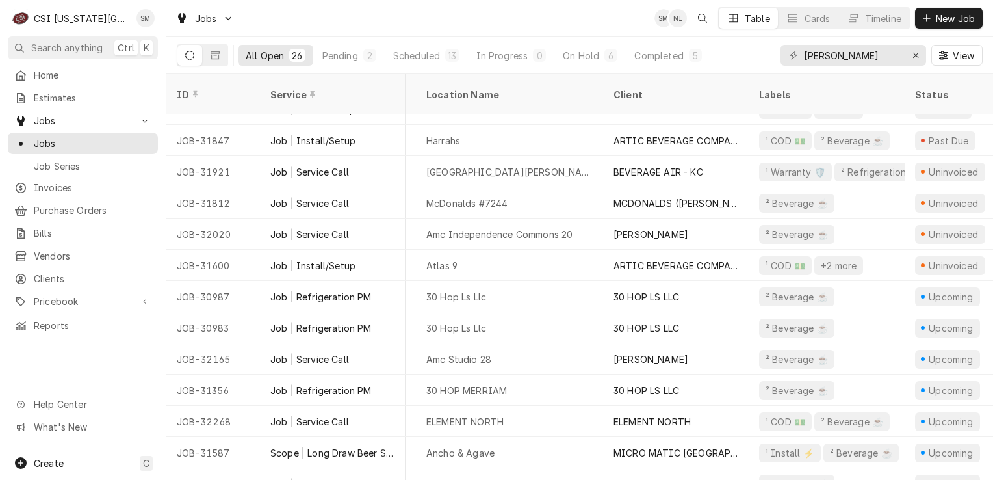
scroll to position [208, 0]
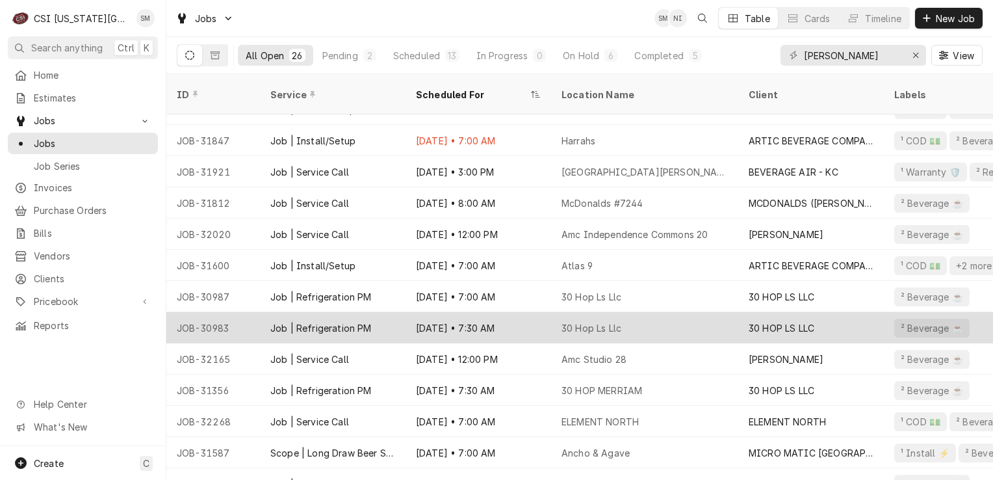
click at [508, 313] on div "Aug 27 • 7:30 AM" at bounding box center [478, 327] width 146 height 31
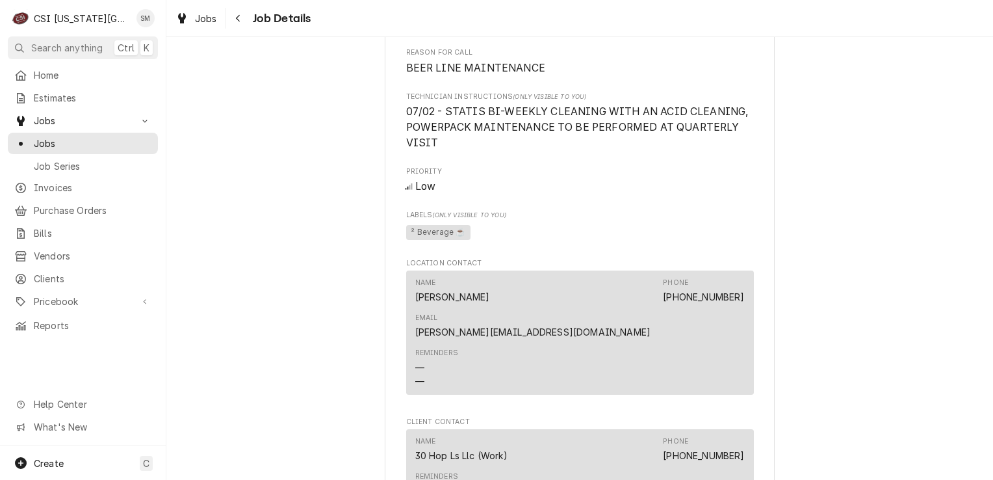
scroll to position [1410, 0]
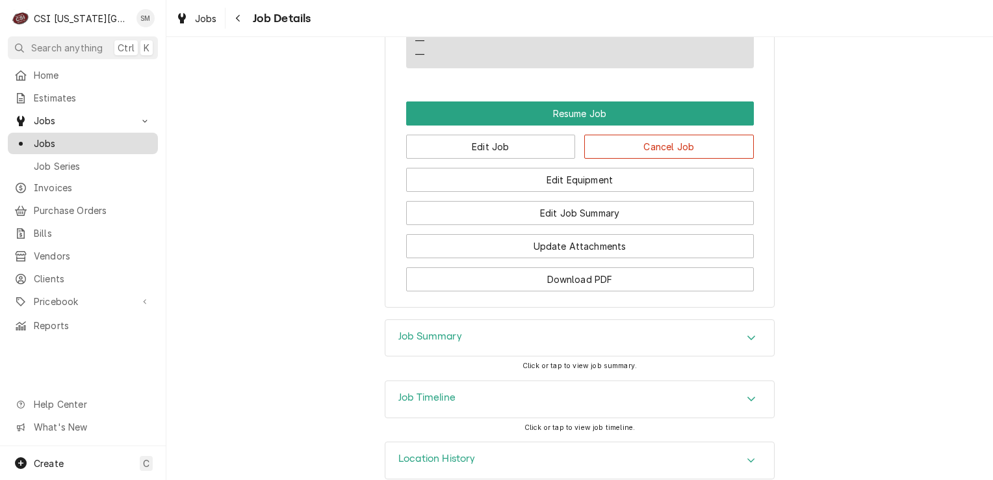
click at [55, 141] on span "Jobs" at bounding box center [93, 143] width 118 height 14
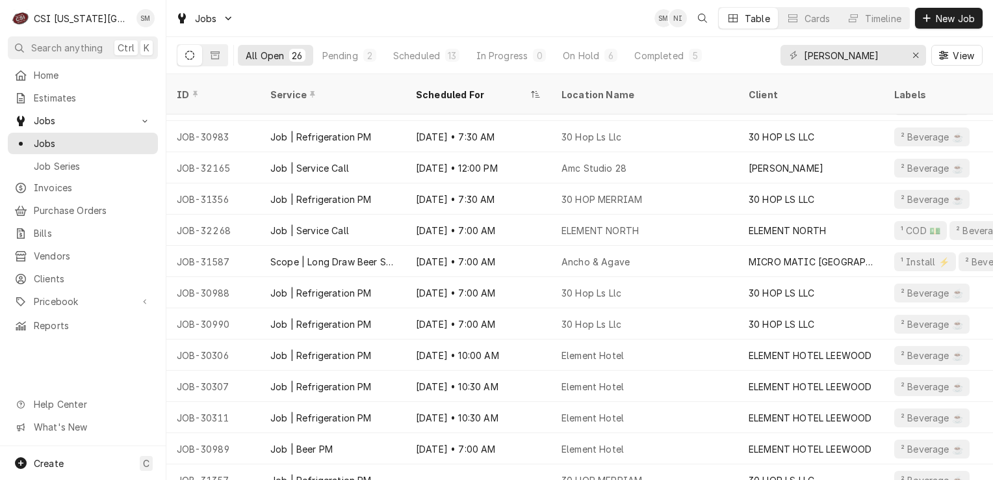
scroll to position [439, 0]
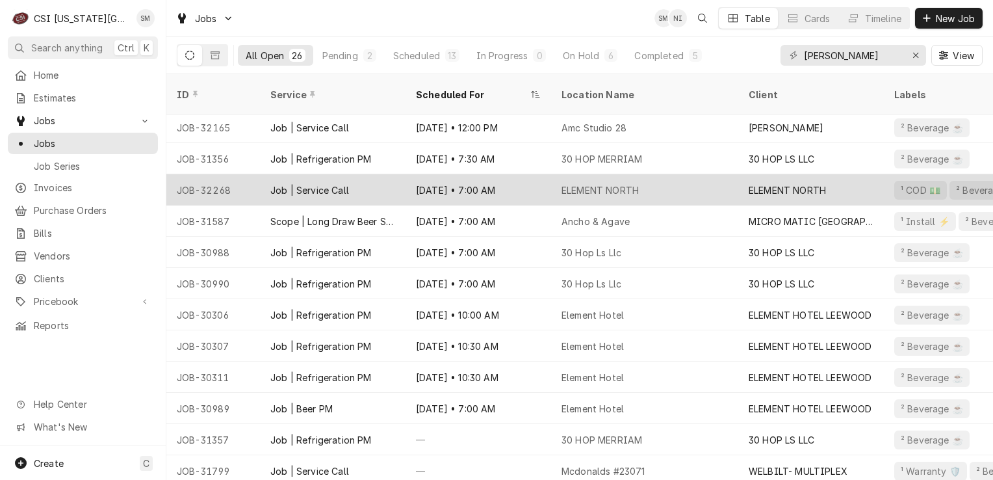
click at [680, 178] on div "ELEMENT NORTH" at bounding box center [644, 189] width 187 height 31
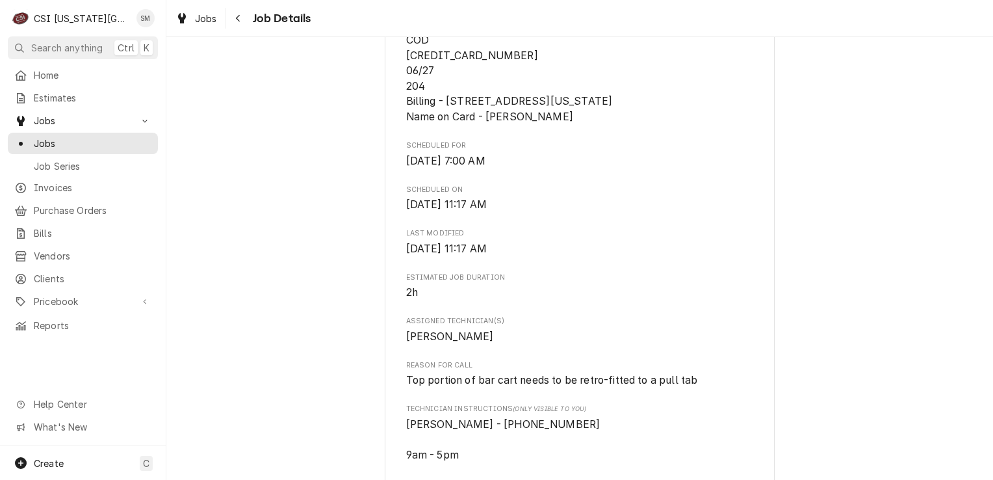
scroll to position [390, 0]
